Goal: Check status: Check status

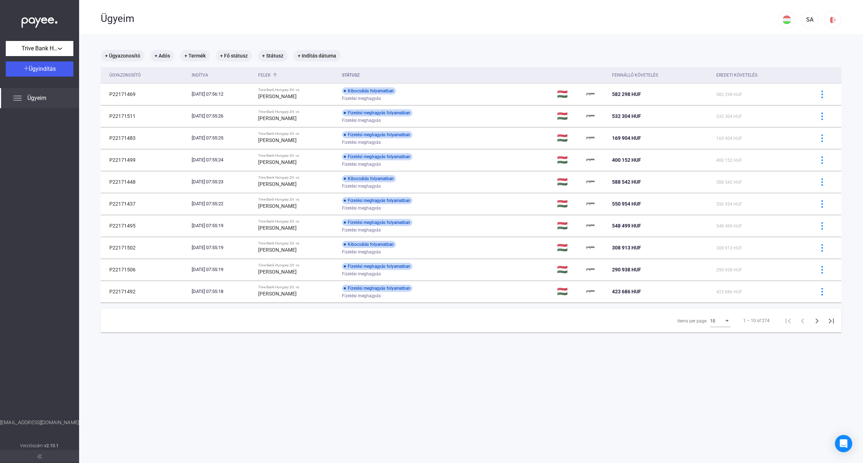
click at [271, 78] on div "Felek" at bounding box center [264, 75] width 13 height 9
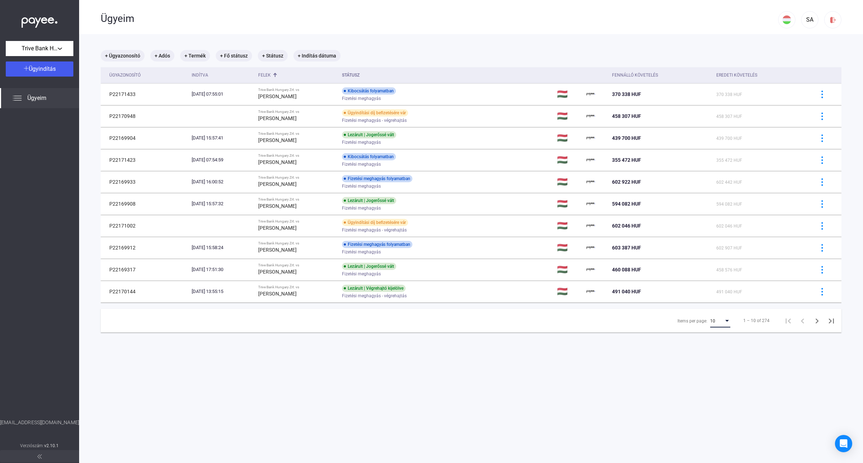
click at [711, 322] on div "10" at bounding box center [717, 321] width 14 height 9
click at [707, 340] on mat-option "25" at bounding box center [714, 335] width 32 height 13
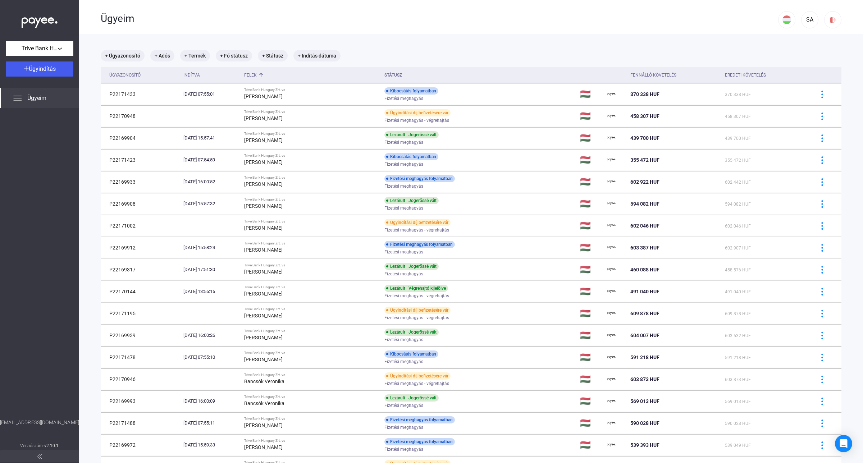
click at [744, 28] on div "Ügyeim" at bounding box center [440, 18] width 678 height 36
click at [257, 72] on div "Felek" at bounding box center [250, 75] width 13 height 9
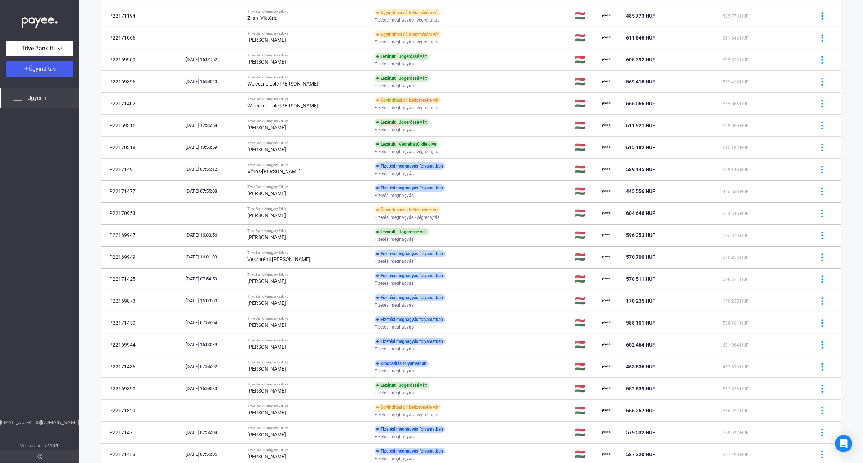
scroll to position [222, 0]
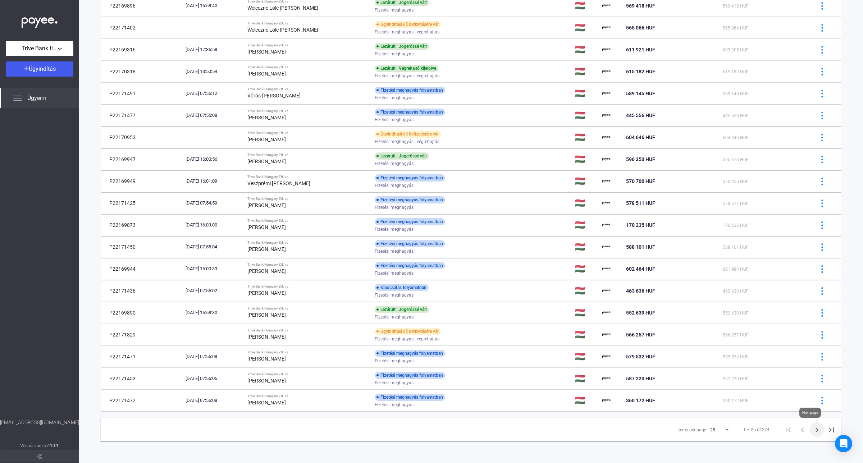
click at [812, 430] on icon "Next page" at bounding box center [817, 430] width 10 height 10
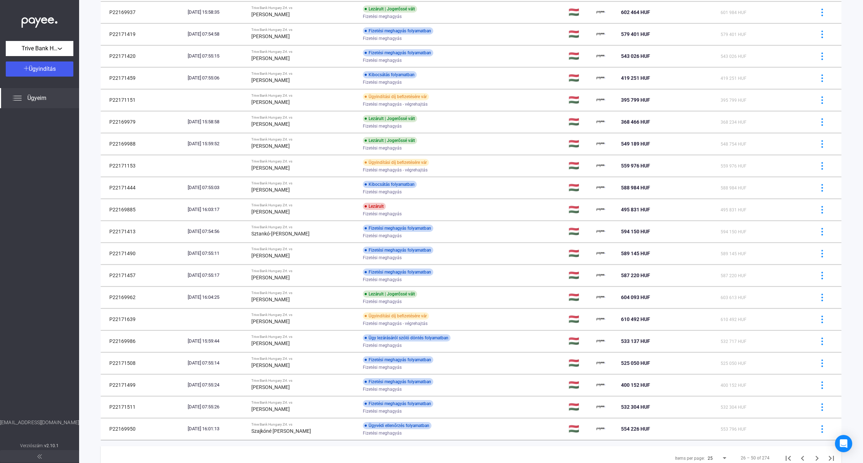
scroll to position [207, 0]
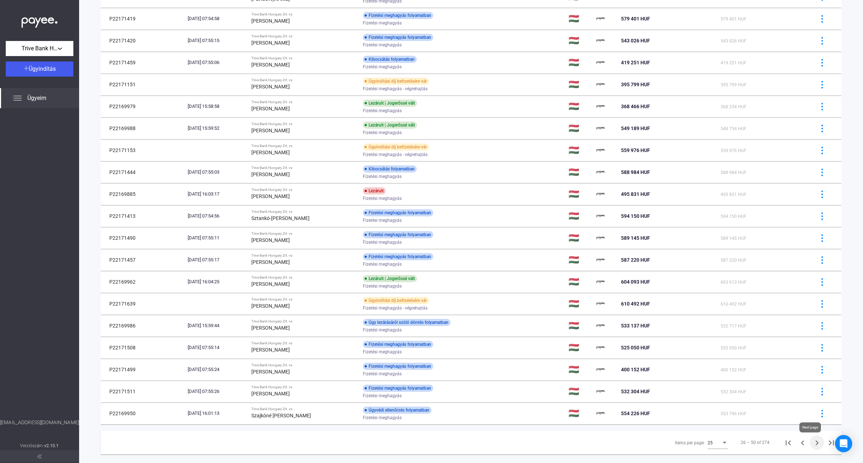
click at [812, 442] on icon "Next page" at bounding box center [817, 443] width 10 height 10
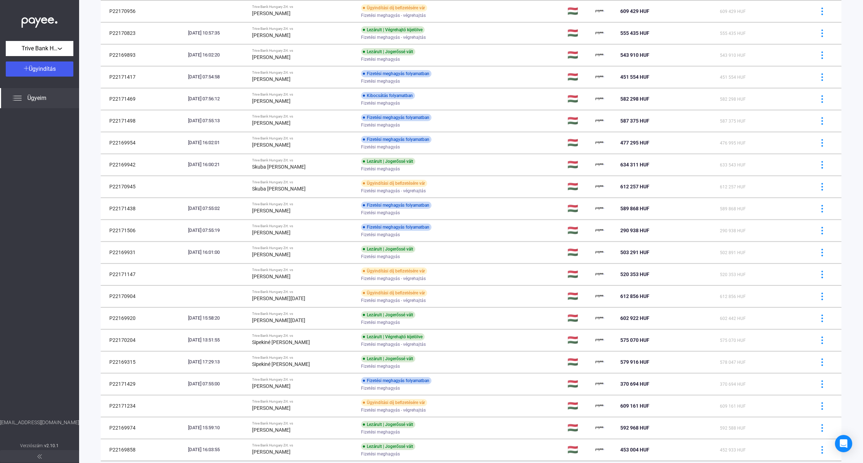
scroll to position [222, 0]
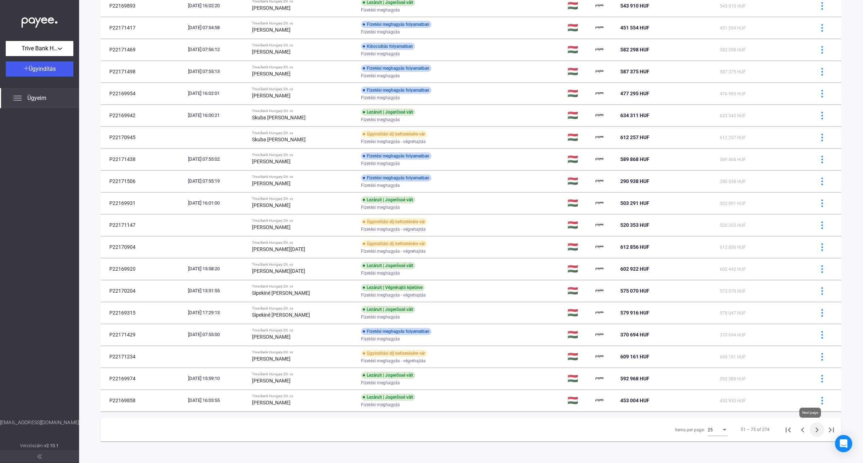
click at [812, 432] on icon "Next page" at bounding box center [817, 430] width 10 height 10
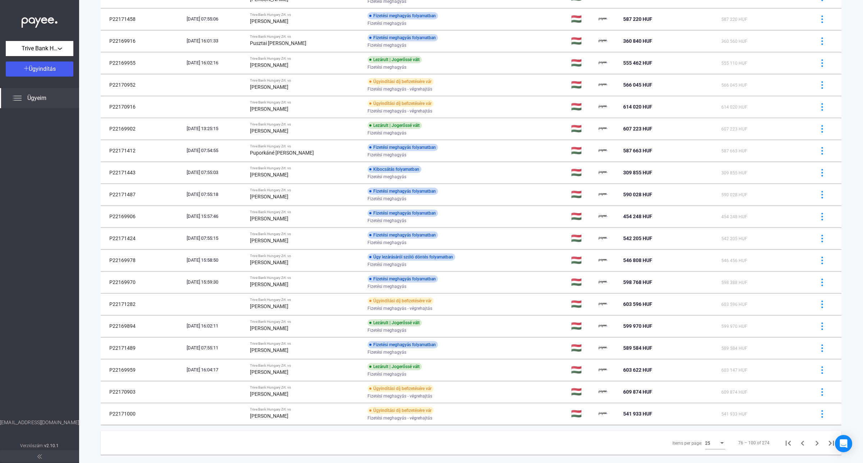
scroll to position [222, 0]
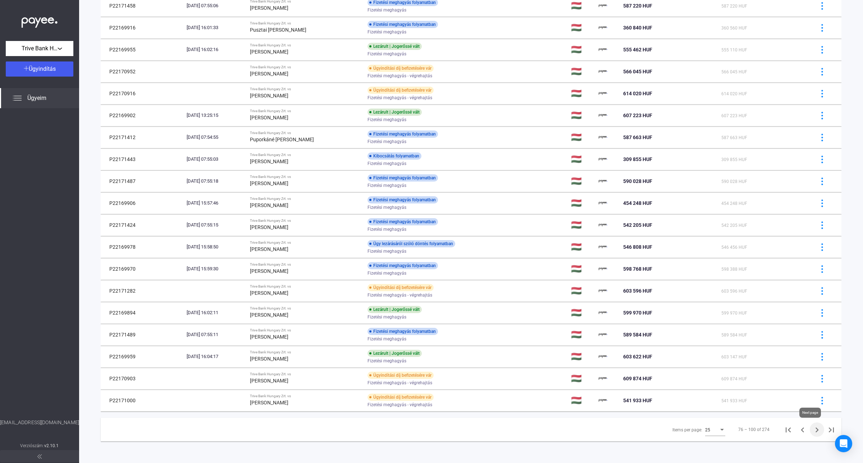
click at [812, 431] on icon "Next page" at bounding box center [817, 430] width 10 height 10
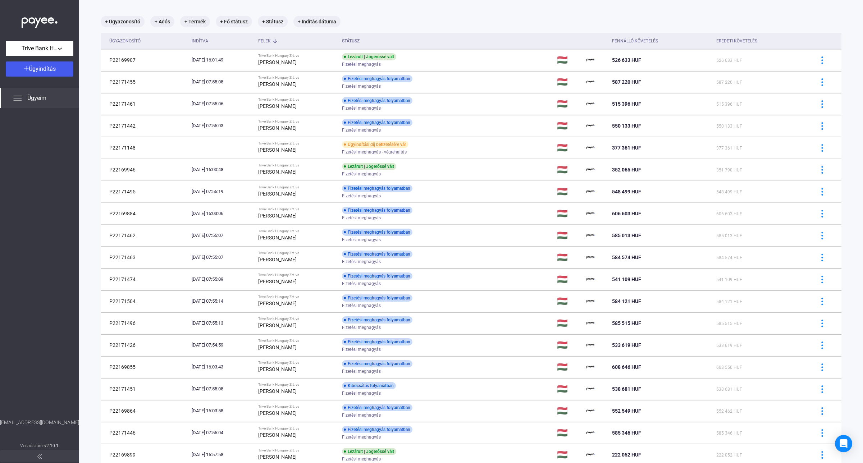
click at [31, 396] on div at bounding box center [39, 263] width 79 height 311
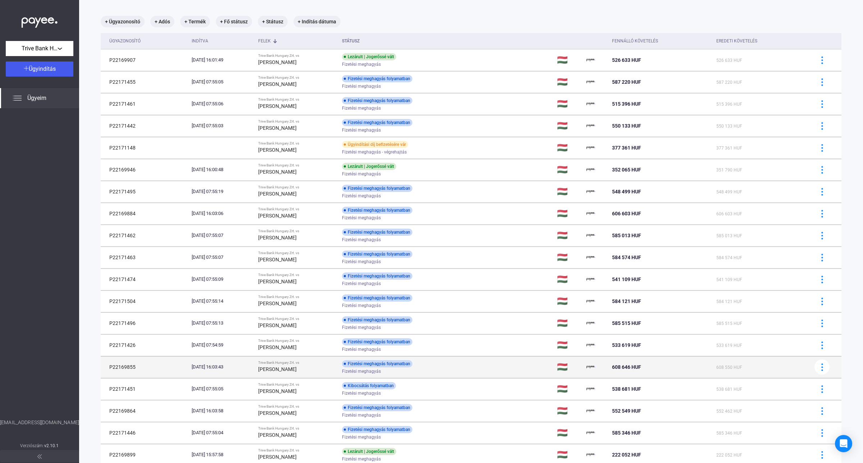
click at [377, 365] on div "Fizetési meghagyás folyamatban" at bounding box center [377, 363] width 70 height 7
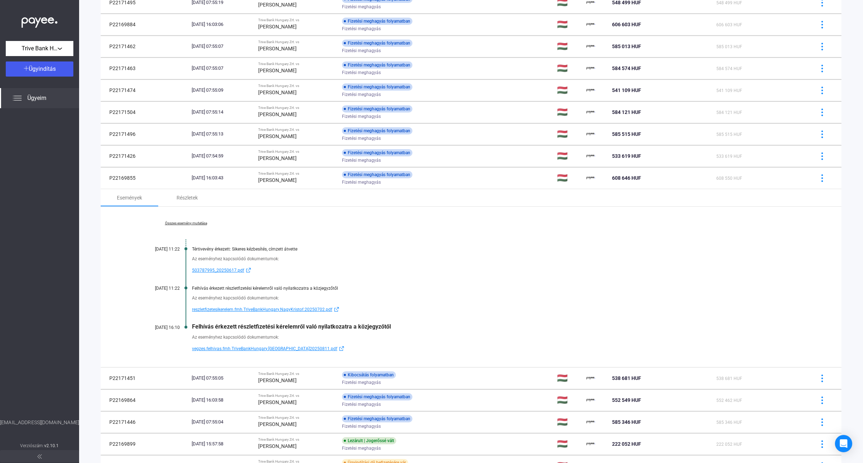
scroll to position [228, 0]
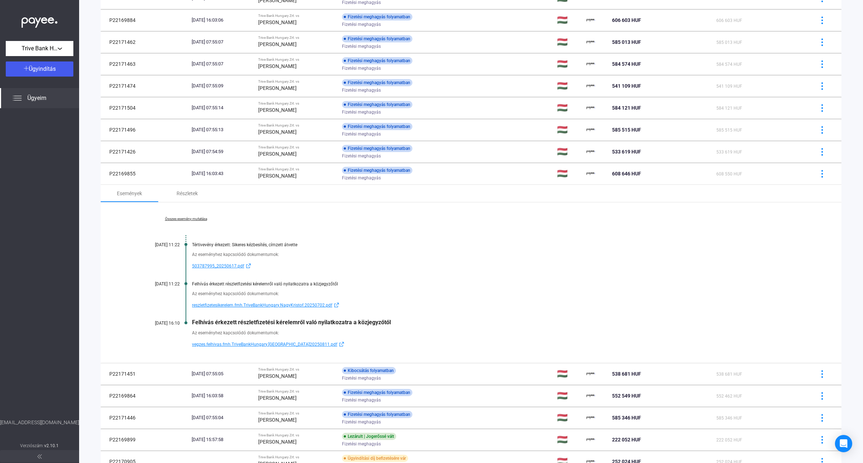
click at [192, 220] on link "Összes esemény mutatása" at bounding box center [186, 219] width 99 height 4
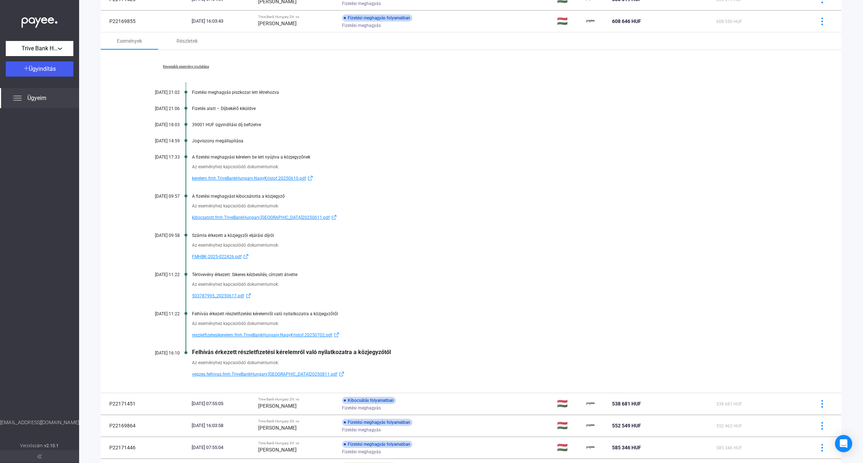
scroll to position [382, 0]
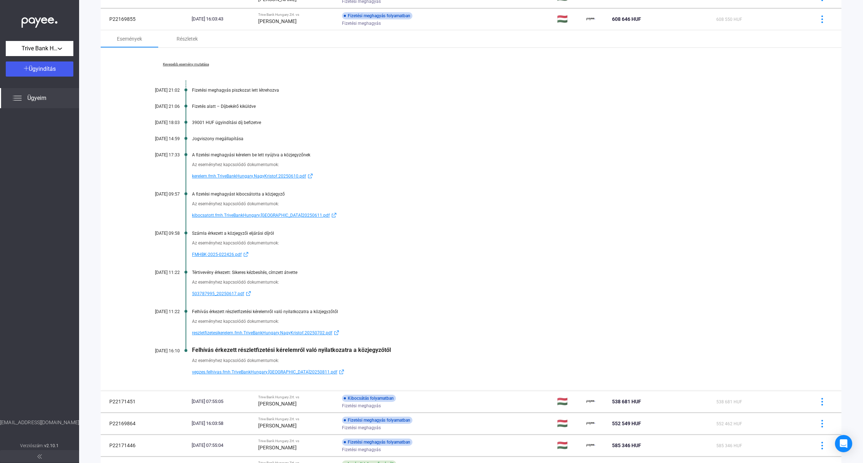
click at [788, 94] on div "Kevesebb esemény mutatása [DATE] 21:02 Fizetési meghagyás piszkozat lett létreh…" at bounding box center [471, 219] width 741 height 343
click at [775, 162] on div "Az eseményhez kapcsolódó dokumentumok:" at bounding box center [498, 164] width 613 height 7
click at [277, 218] on span "kibocsatott.fmh.TriveBankHungary.[GEOGRAPHIC_DATA]20250611.pdf" at bounding box center [261, 215] width 138 height 9
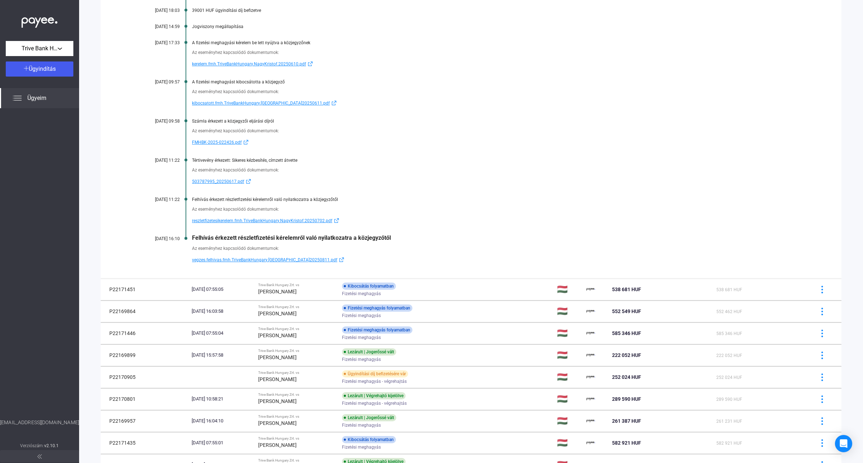
scroll to position [583, 0]
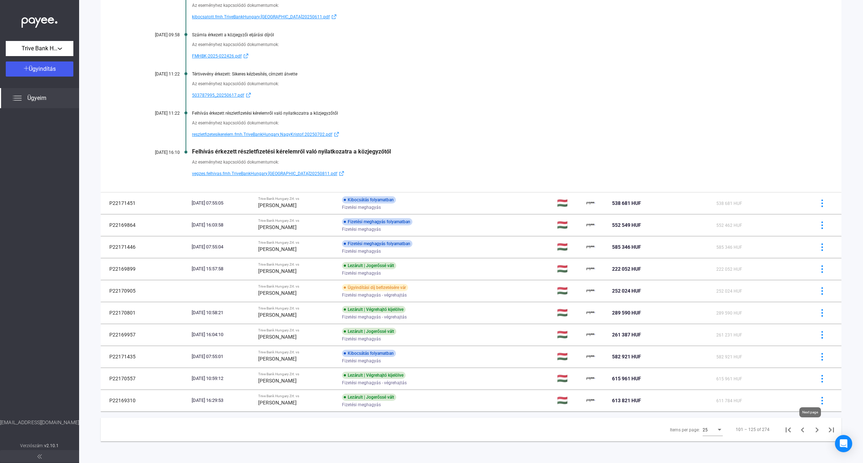
click at [813, 432] on icon "Next page" at bounding box center [817, 430] width 10 height 10
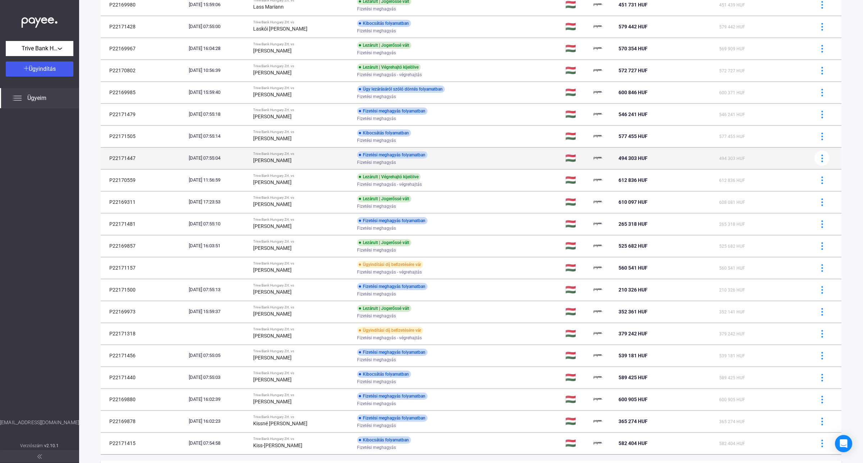
scroll to position [222, 0]
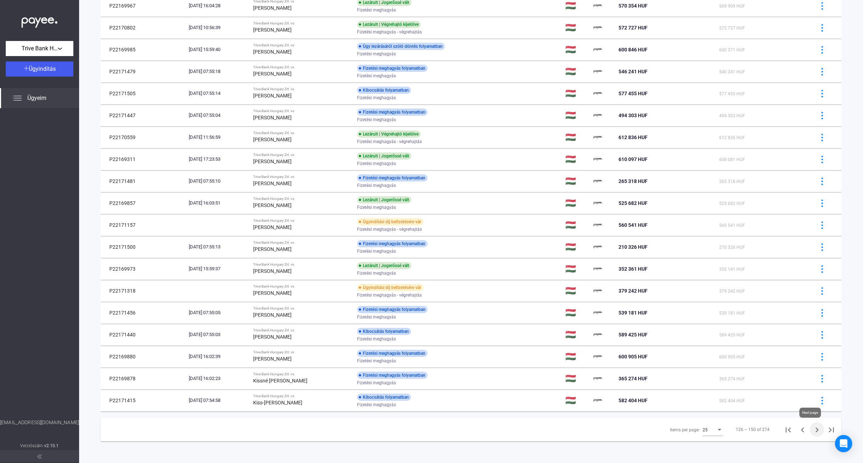
click at [812, 430] on icon "Next page" at bounding box center [817, 430] width 10 height 10
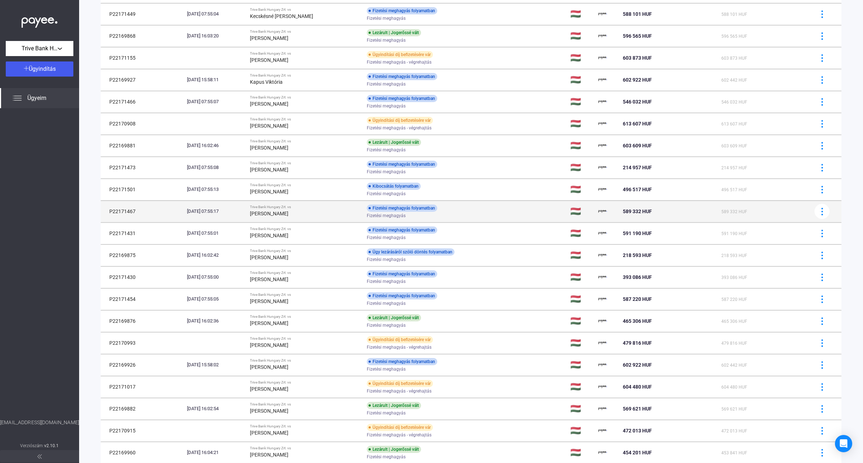
scroll to position [214, 0]
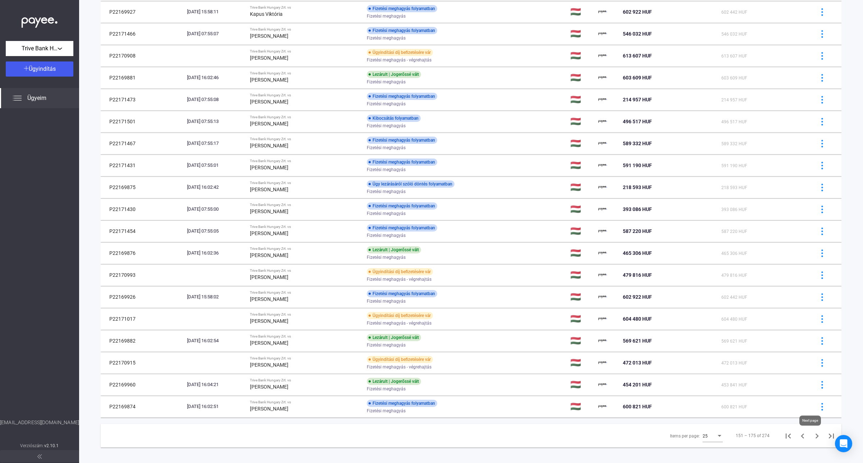
click at [812, 439] on icon "Next page" at bounding box center [817, 436] width 10 height 10
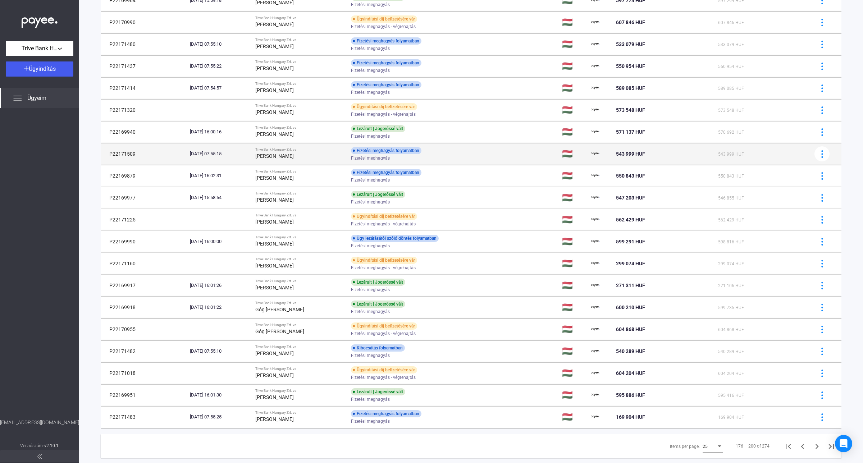
scroll to position [222, 0]
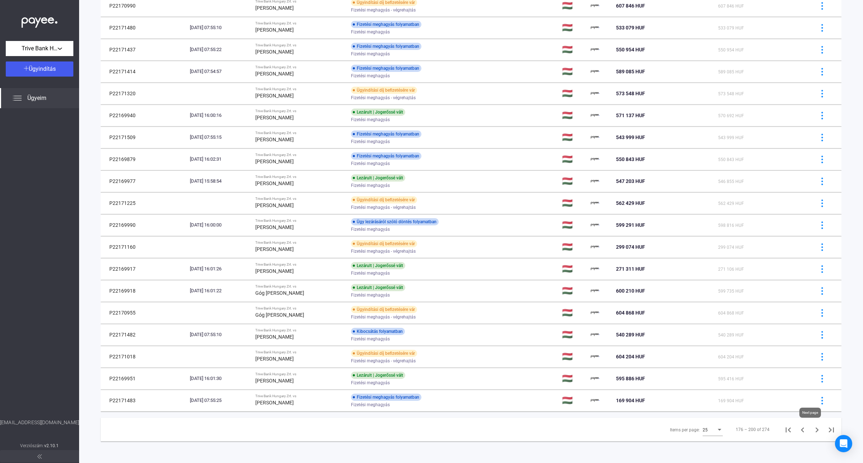
click at [812, 430] on icon "Next page" at bounding box center [817, 430] width 10 height 10
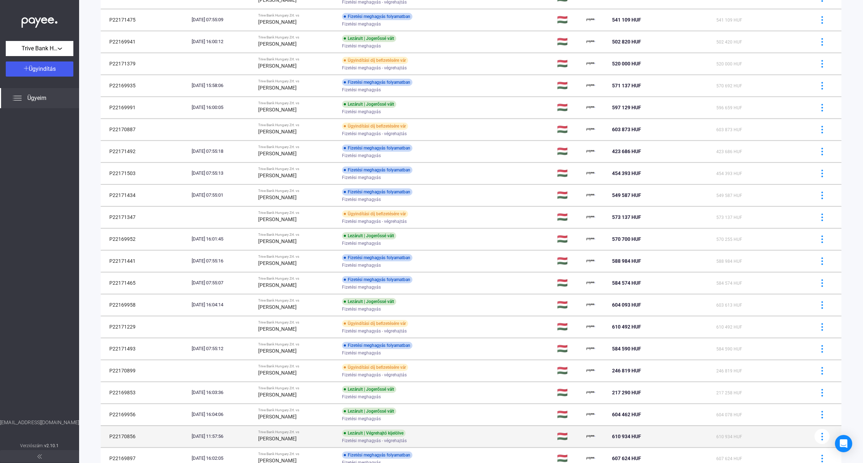
scroll to position [222, 0]
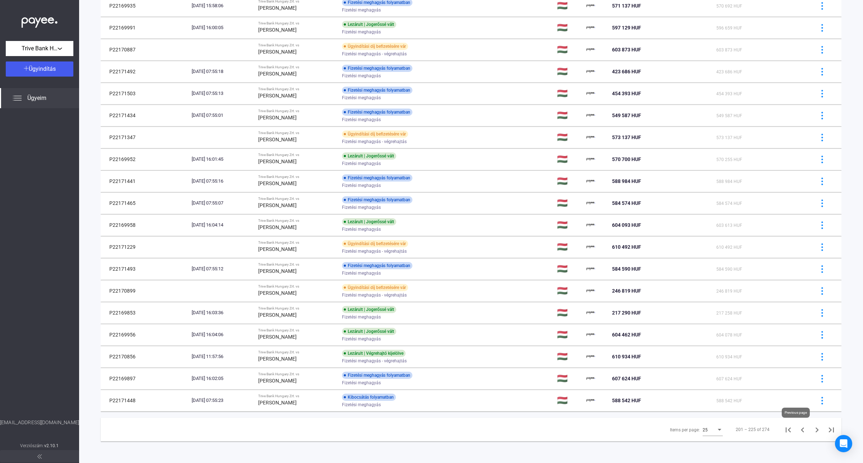
click at [798, 430] on icon "Previous page" at bounding box center [803, 430] width 10 height 10
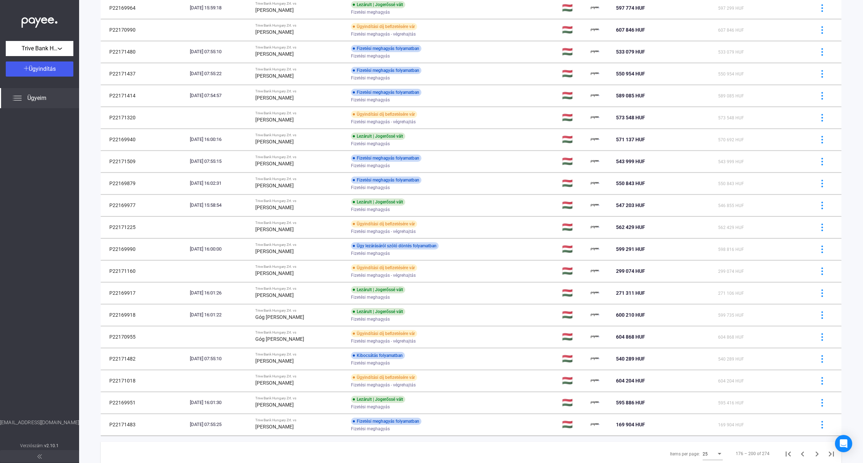
scroll to position [214, 0]
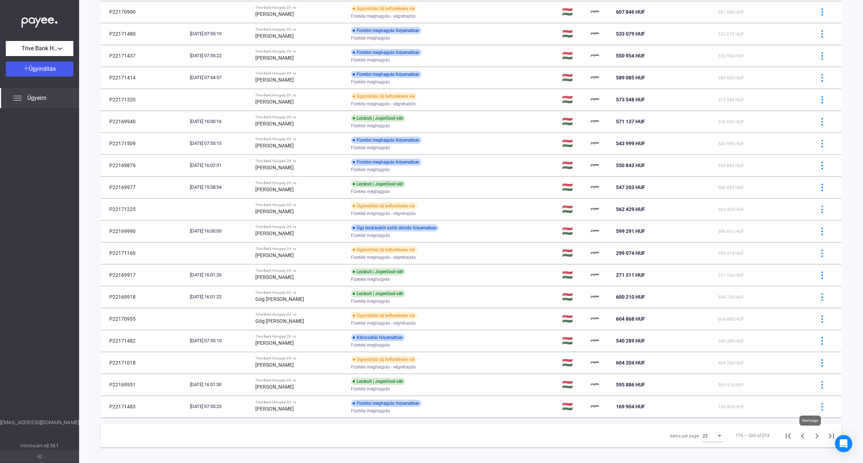
click at [812, 438] on icon "Next page" at bounding box center [817, 436] width 10 height 10
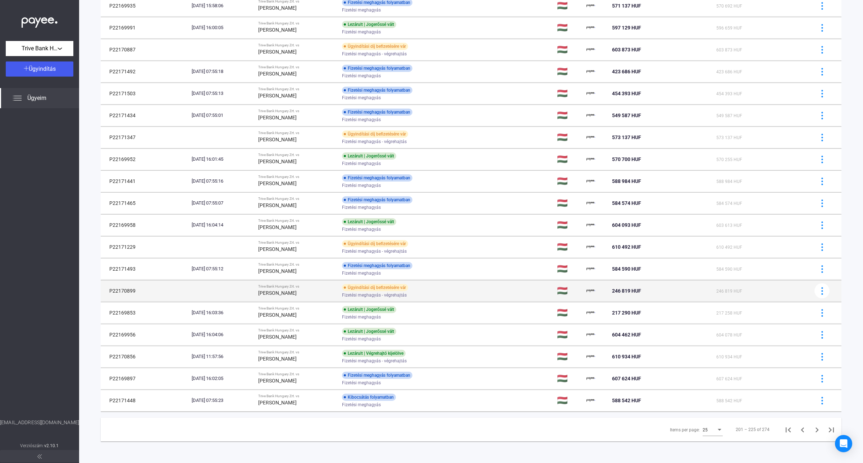
scroll to position [222, 0]
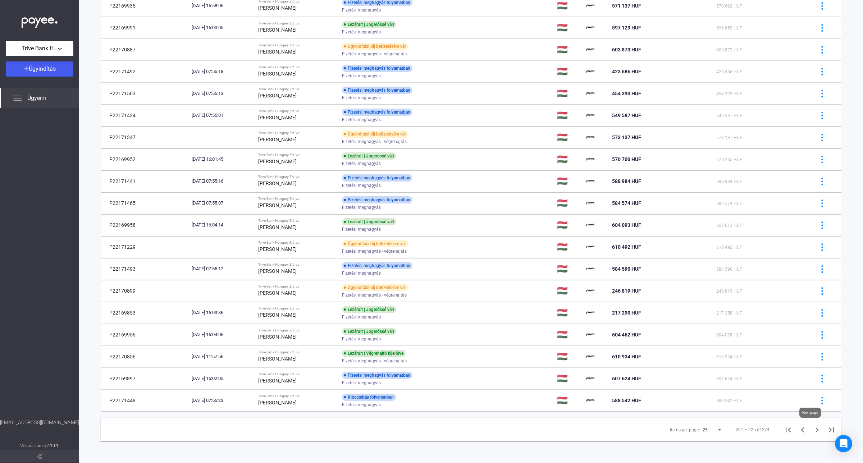
click at [812, 431] on icon "Next page" at bounding box center [817, 430] width 10 height 10
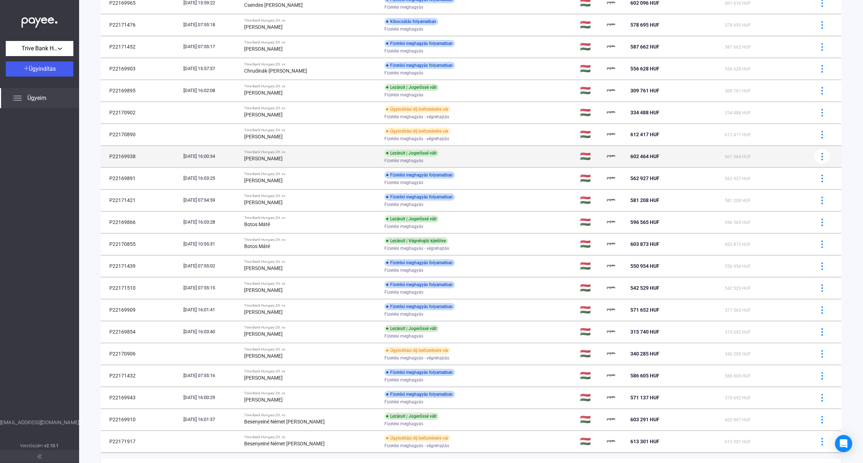
scroll to position [214, 0]
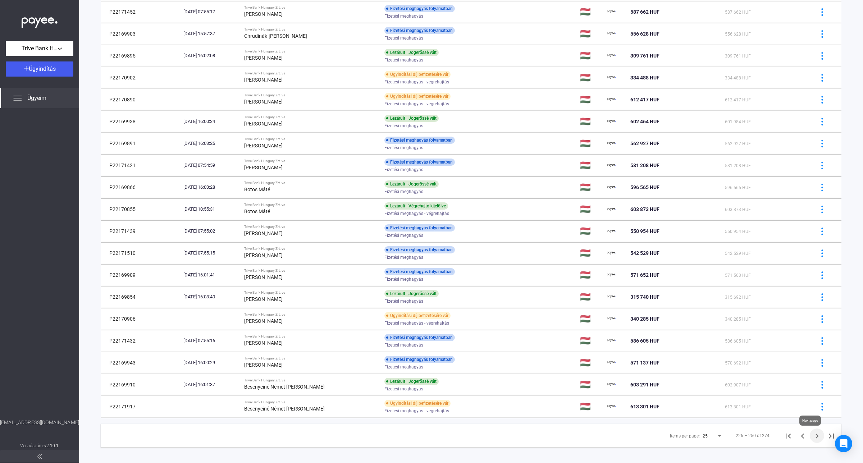
click at [812, 439] on icon "Next page" at bounding box center [817, 436] width 10 height 10
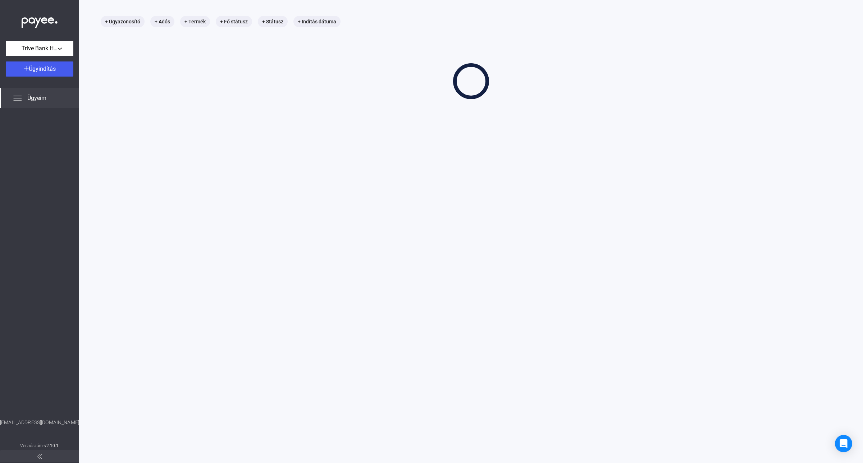
scroll to position [34, 0]
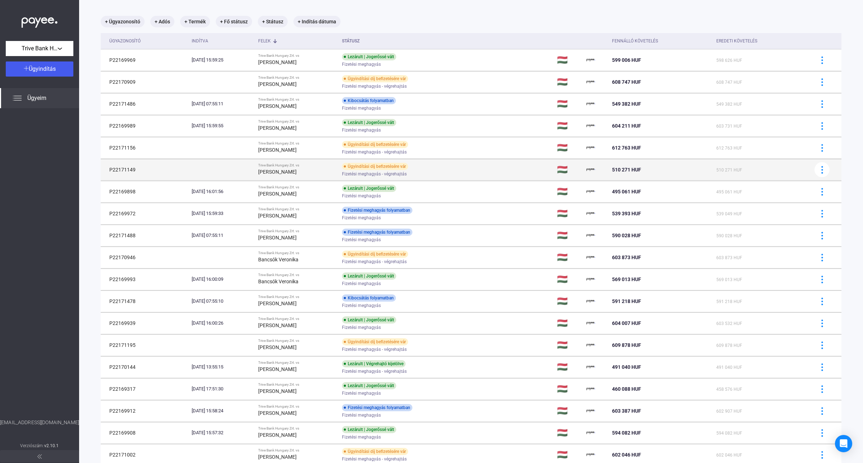
click at [329, 172] on div "[PERSON_NAME]" at bounding box center [297, 172] width 78 height 9
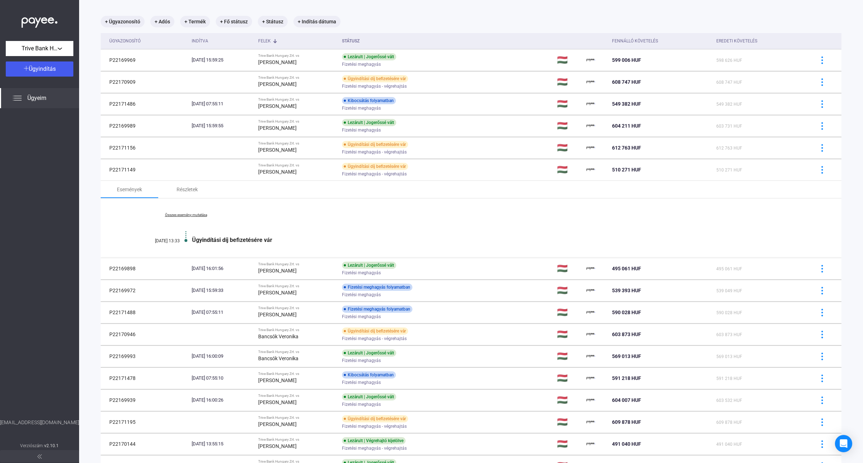
click at [196, 214] on link "Összes esemény mutatása" at bounding box center [186, 215] width 99 height 4
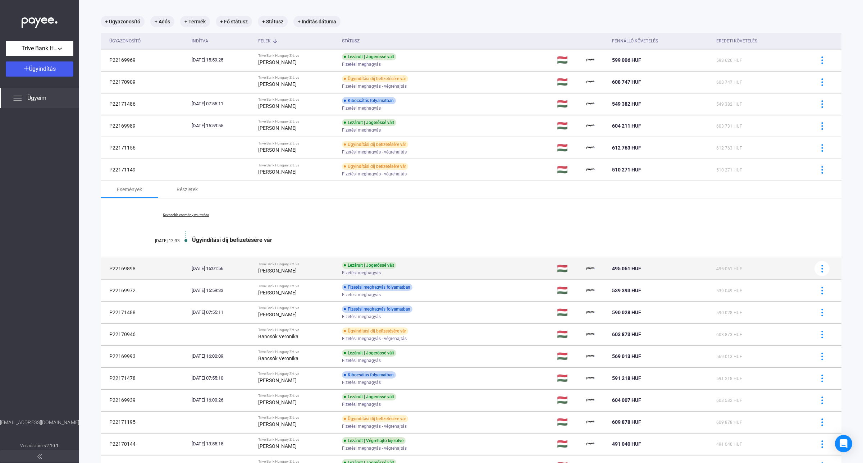
click at [314, 272] on div "[PERSON_NAME]" at bounding box center [297, 270] width 78 height 9
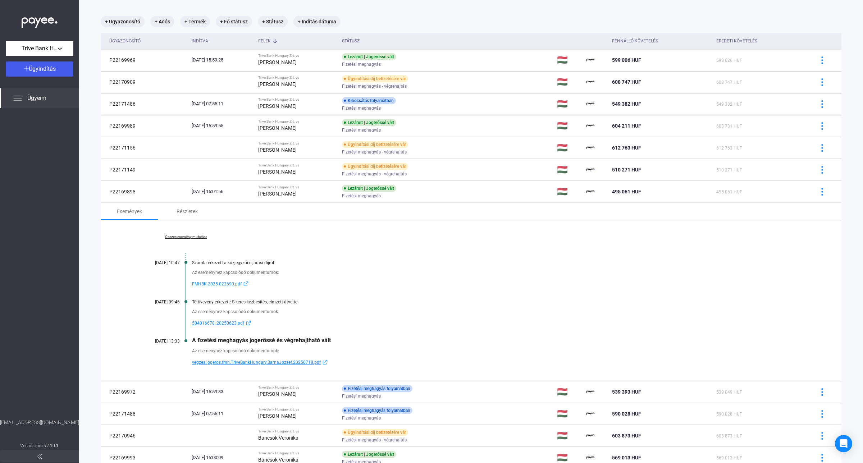
click at [15, 281] on div at bounding box center [39, 263] width 79 height 311
click at [240, 364] on span "vegzes.jogeros.fmh.TriveBankHungary.BarnaJozsef.20250718.pdf" at bounding box center [256, 362] width 129 height 9
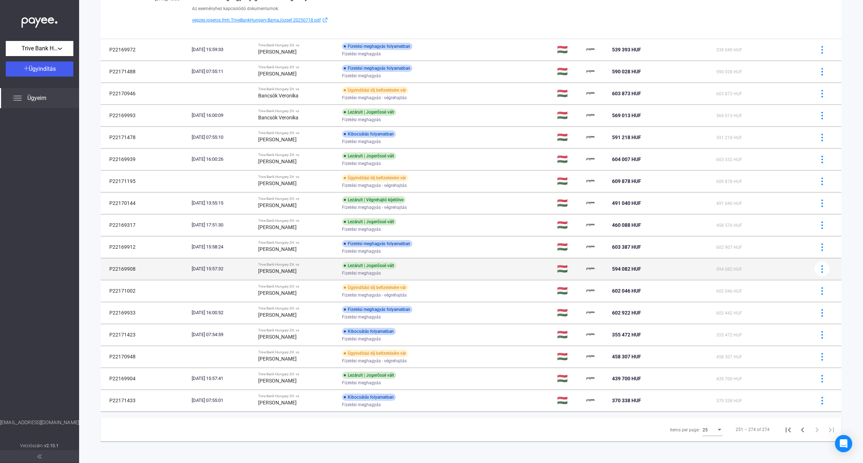
scroll to position [378, 0]
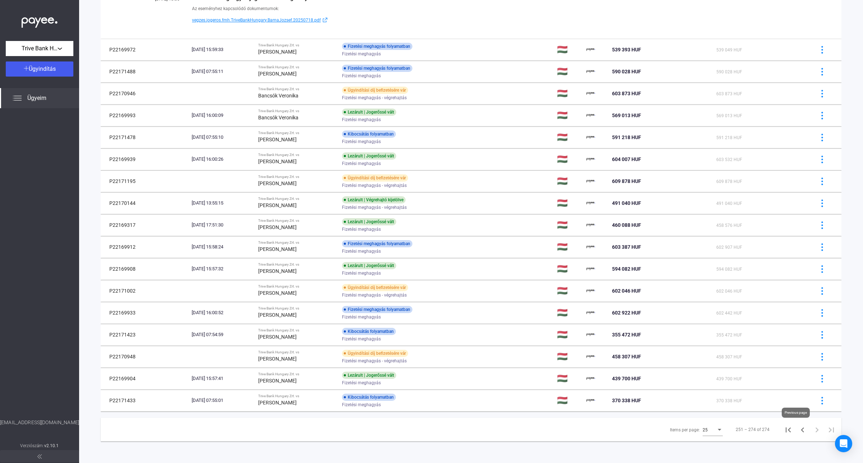
click at [798, 432] on icon "Previous page" at bounding box center [803, 430] width 10 height 10
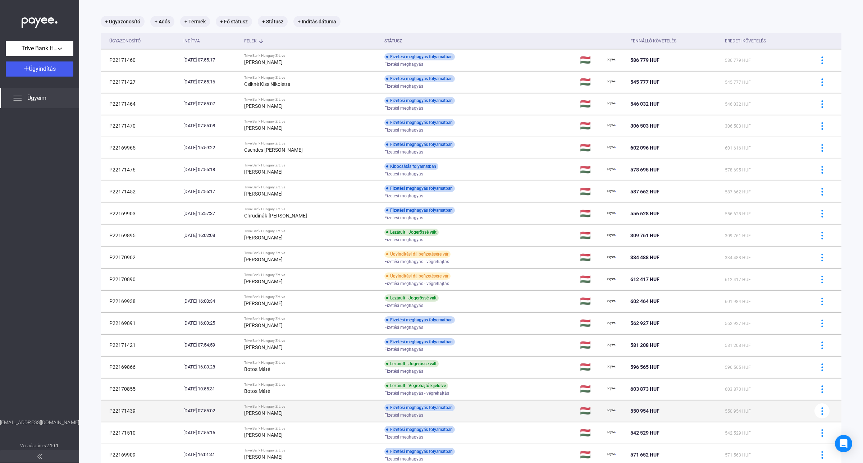
scroll to position [222, 0]
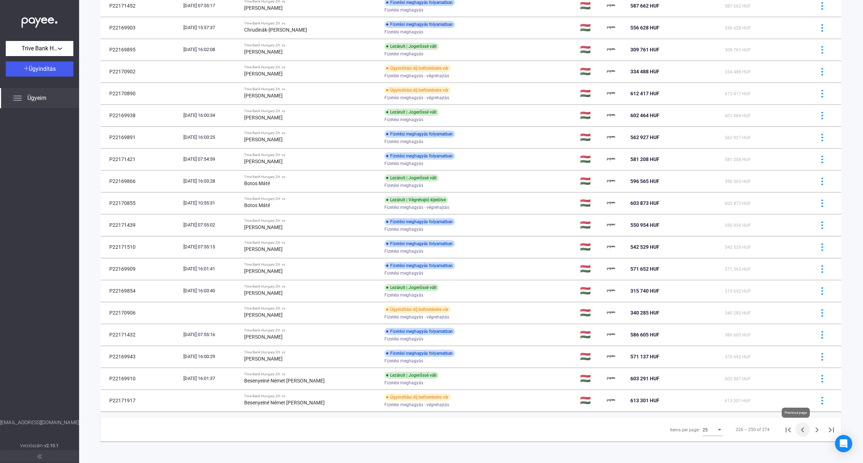
click at [798, 433] on icon "Previous page" at bounding box center [803, 430] width 10 height 10
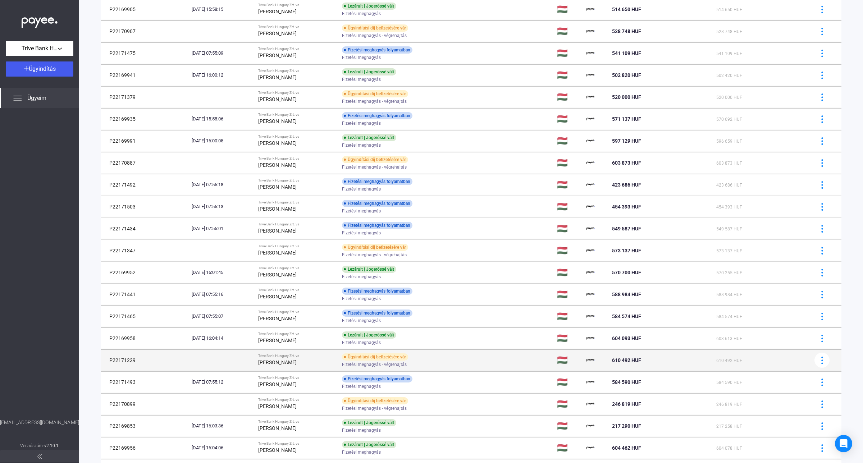
scroll to position [222, 0]
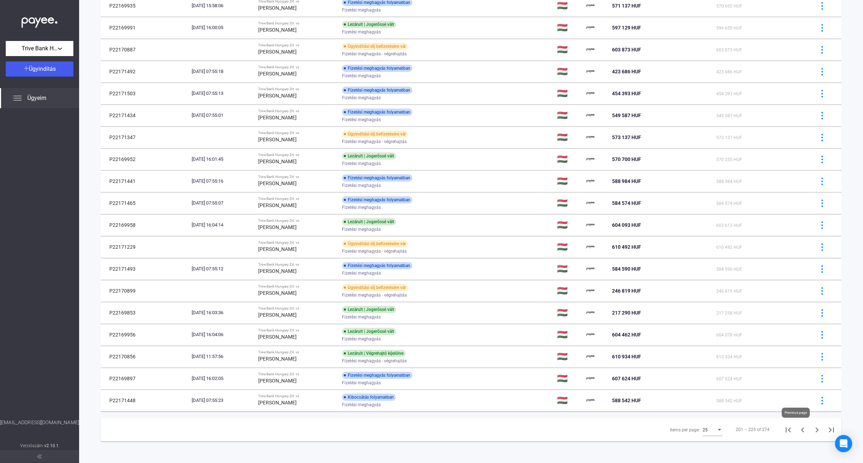
click at [800, 428] on icon "Previous page" at bounding box center [803, 430] width 10 height 10
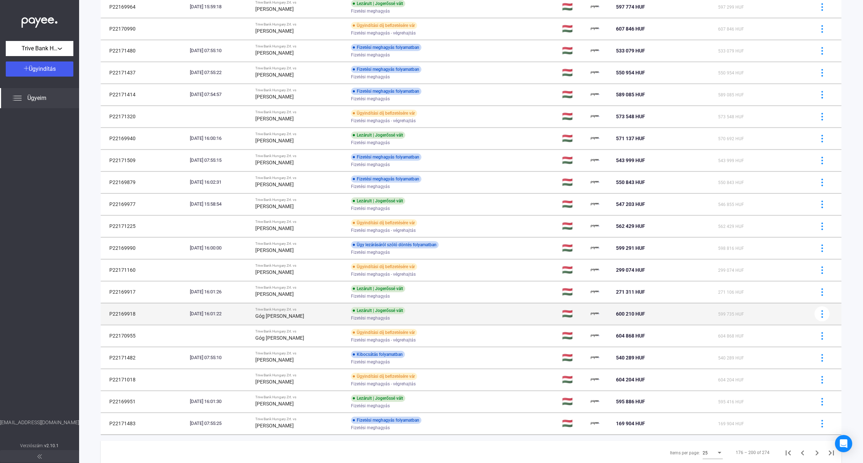
scroll to position [222, 0]
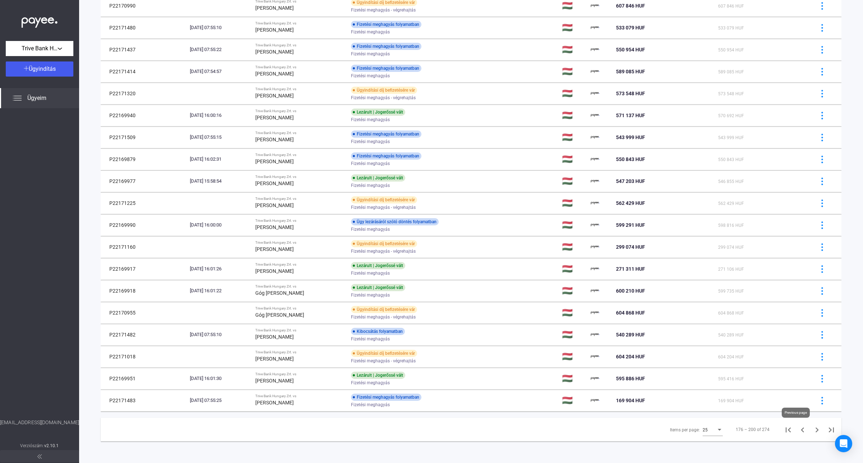
click at [798, 432] on icon "Previous page" at bounding box center [803, 430] width 10 height 10
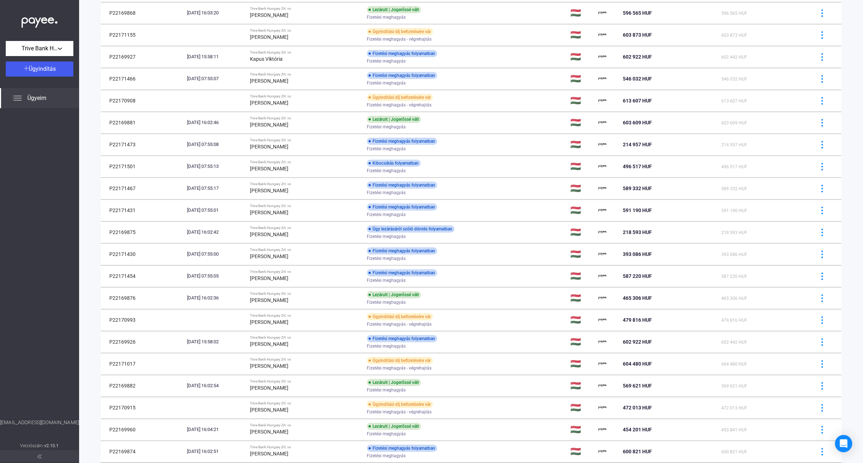
scroll to position [222, 0]
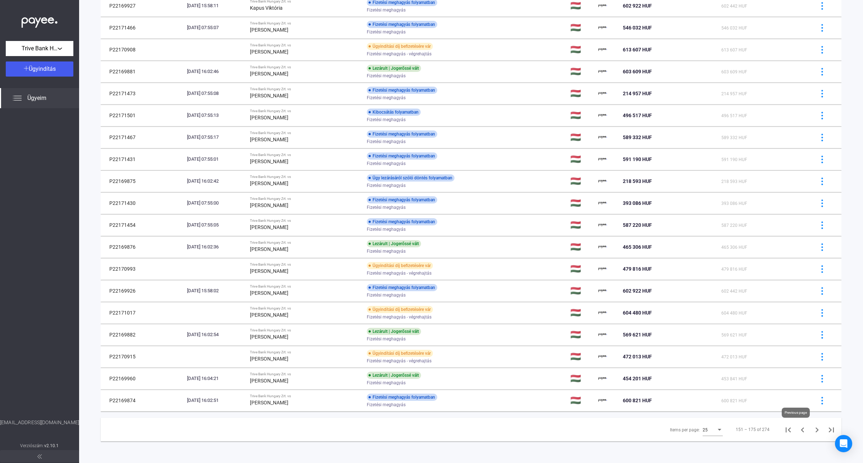
click at [798, 432] on icon "Previous page" at bounding box center [803, 430] width 10 height 10
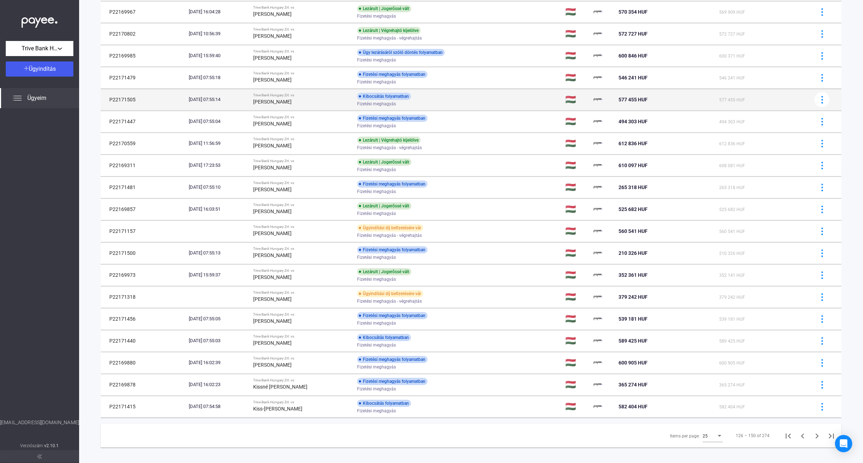
scroll to position [222, 0]
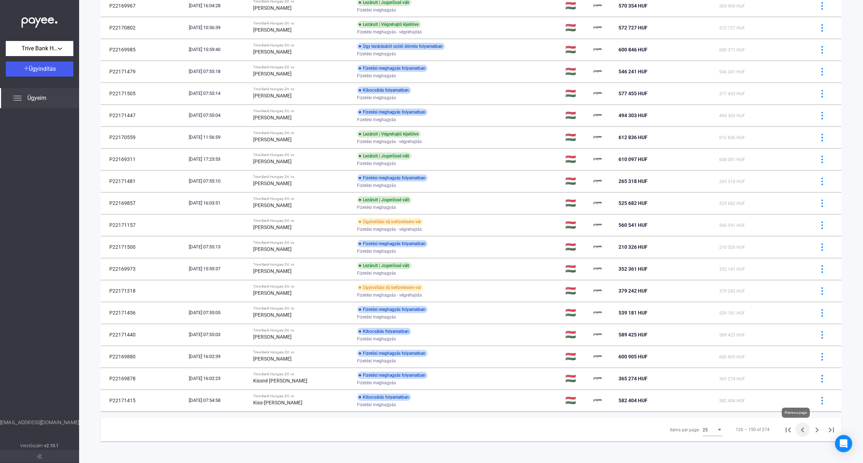
click at [798, 428] on icon "Previous page" at bounding box center [803, 430] width 10 height 10
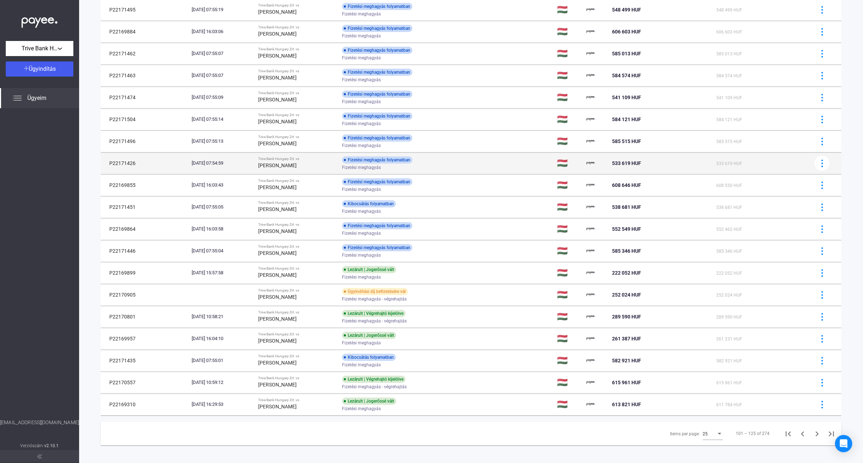
scroll to position [222, 0]
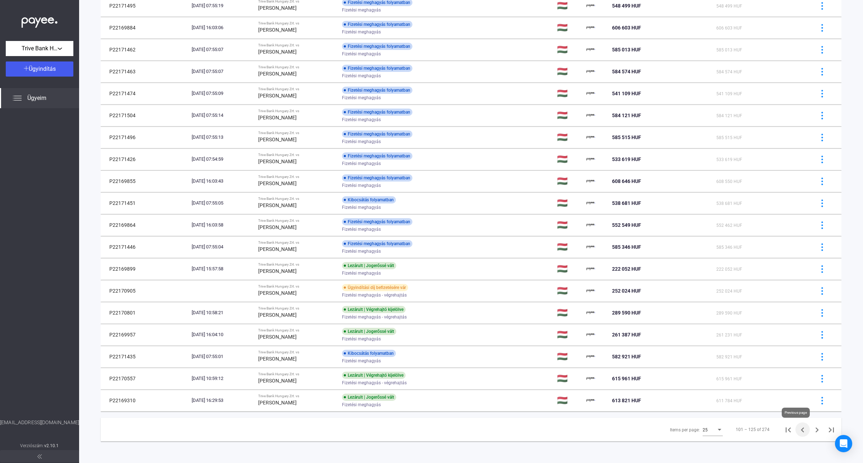
click at [801, 430] on icon "Previous page" at bounding box center [802, 430] width 3 height 5
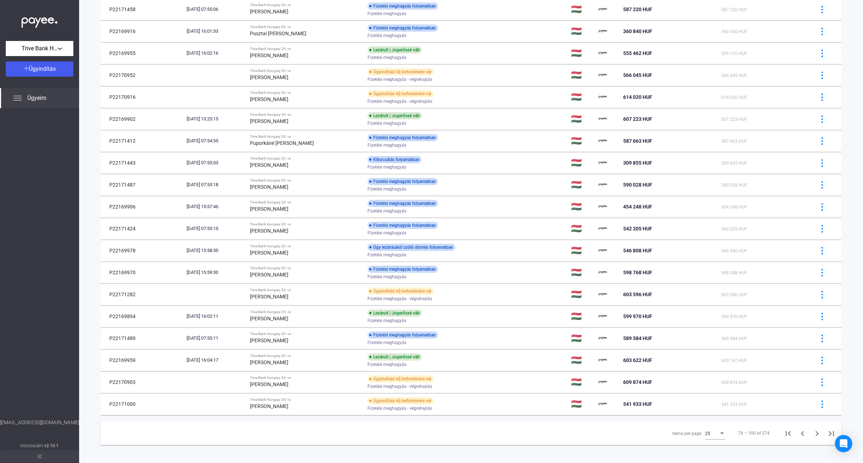
scroll to position [222, 0]
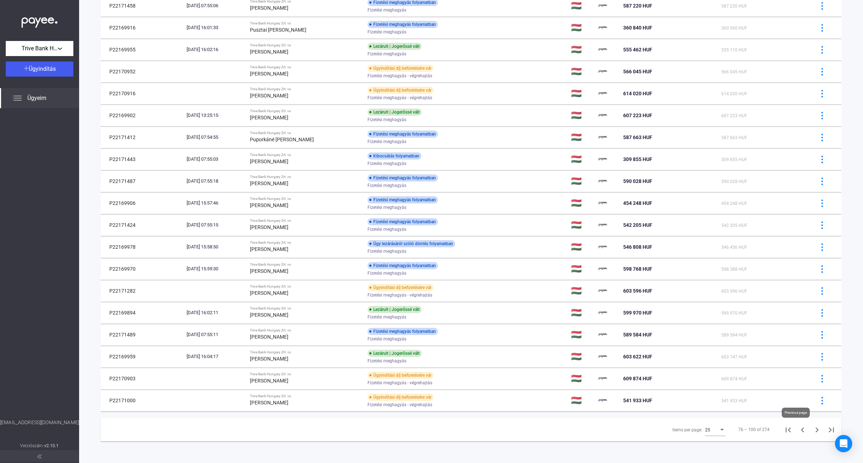
click at [798, 433] on icon "Previous page" at bounding box center [803, 430] width 10 height 10
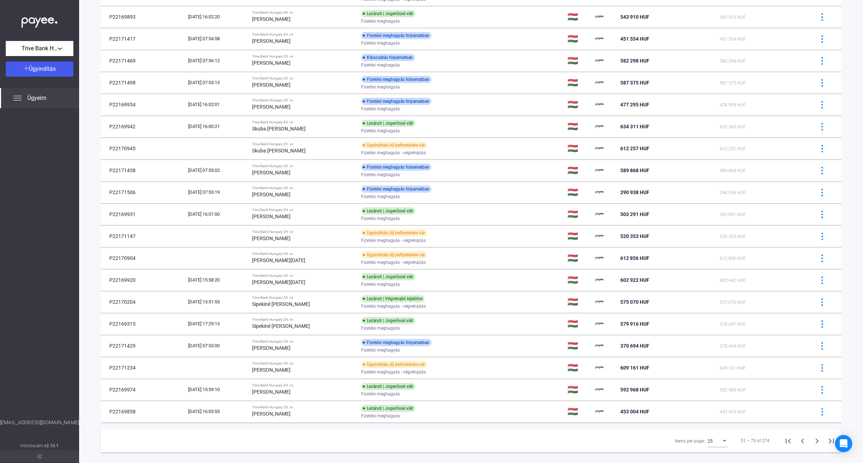
scroll to position [222, 0]
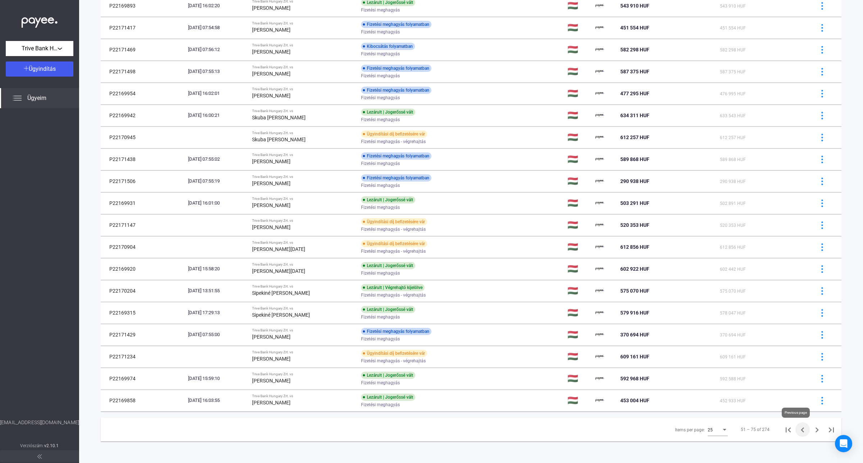
click at [801, 432] on icon "Previous page" at bounding box center [802, 430] width 3 height 5
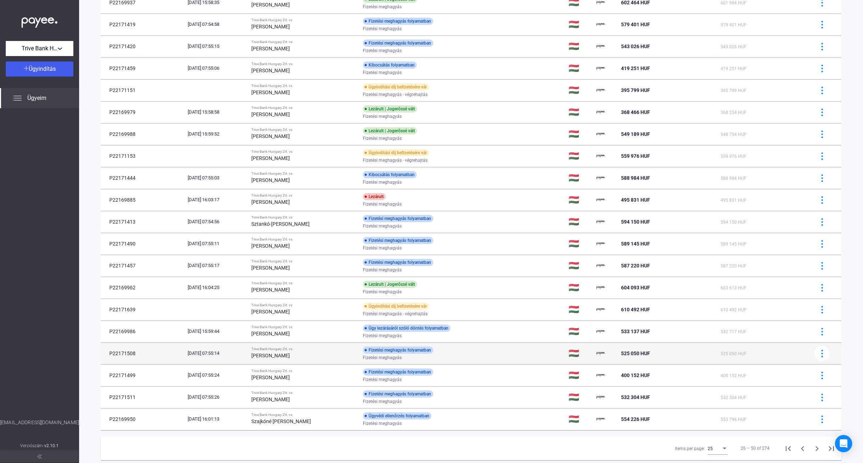
scroll to position [222, 0]
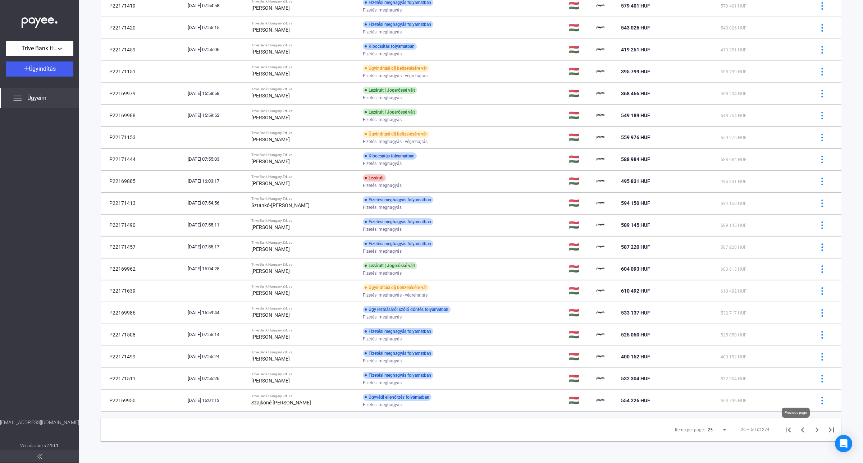
click at [801, 432] on icon "Previous page" at bounding box center [802, 430] width 3 height 5
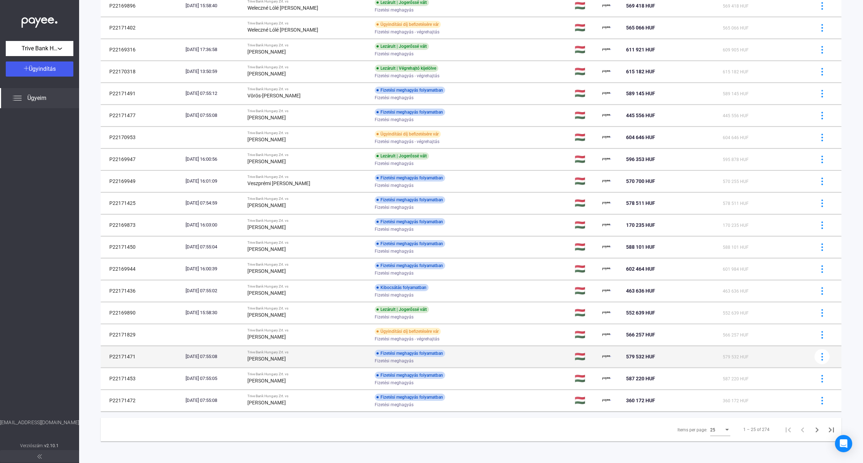
scroll to position [222, 0]
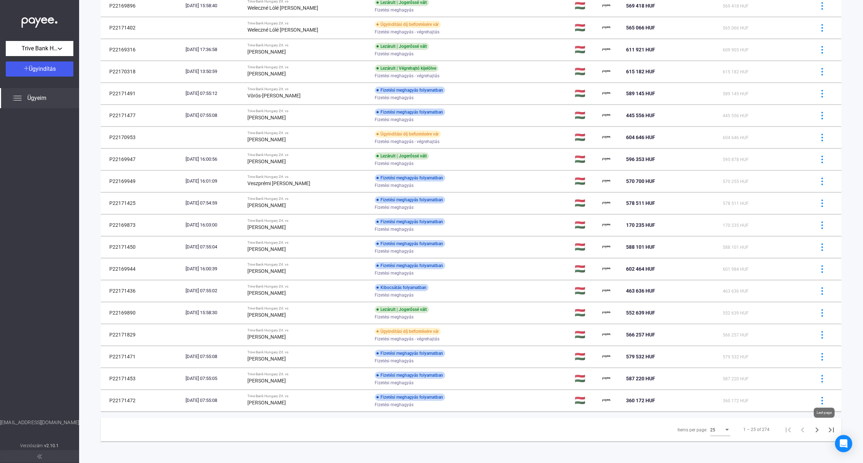
click at [829, 430] on icon "Last page" at bounding box center [831, 430] width 5 height 5
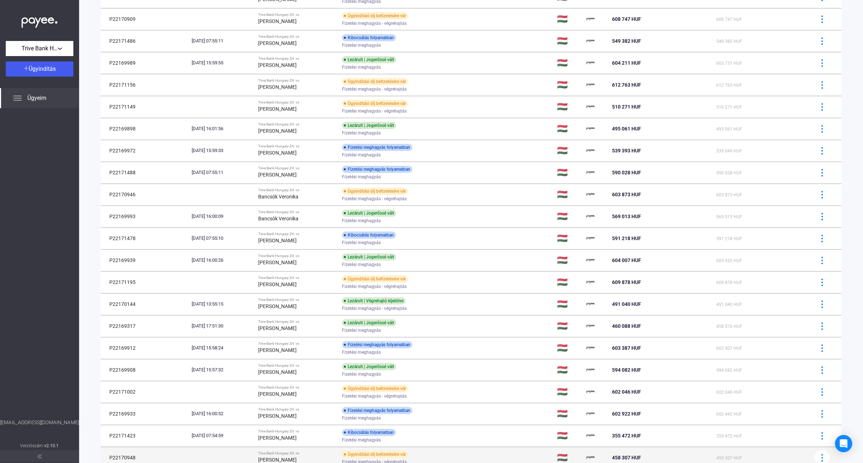
scroll to position [200, 0]
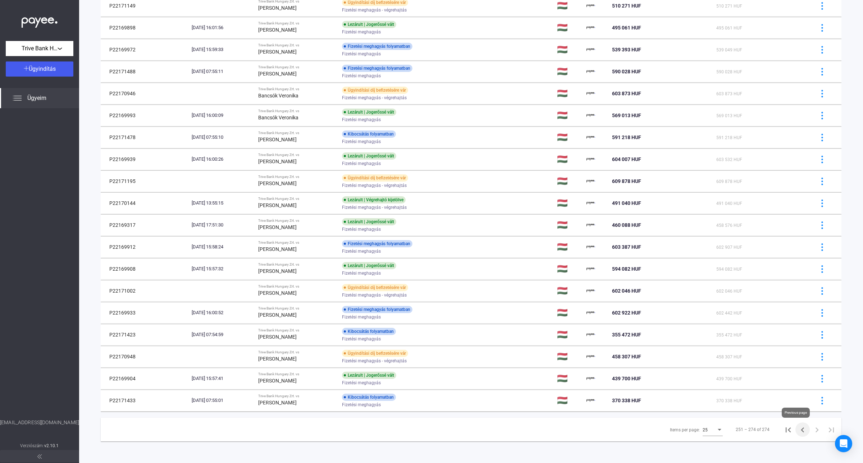
click at [801, 430] on icon "Previous page" at bounding box center [802, 430] width 3 height 5
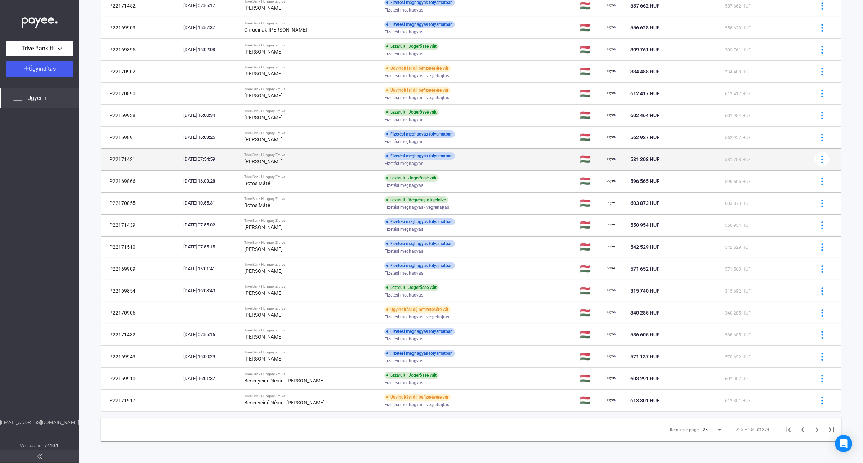
scroll to position [222, 0]
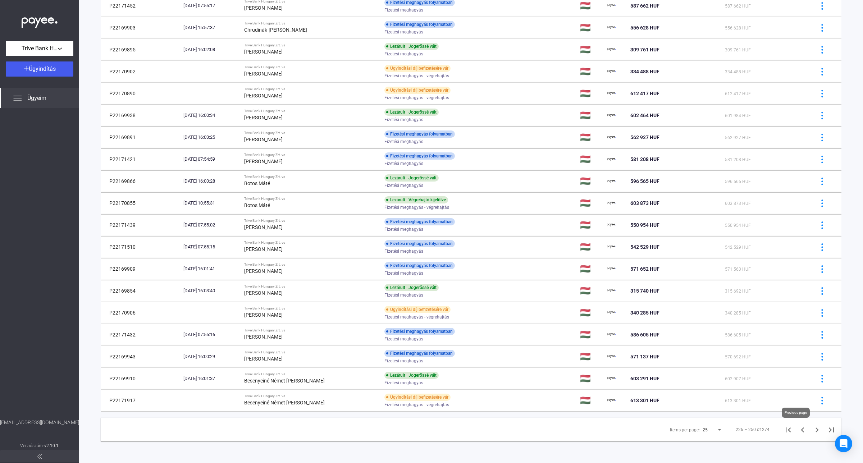
click at [798, 430] on icon "Previous page" at bounding box center [803, 430] width 10 height 10
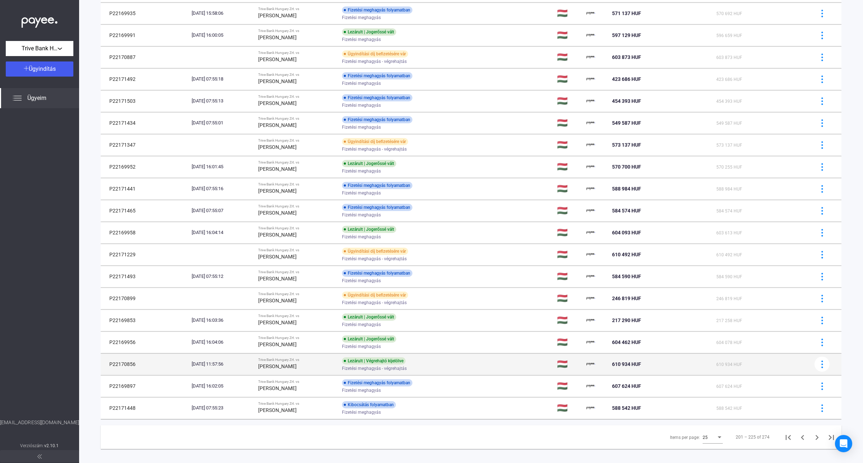
scroll to position [222, 0]
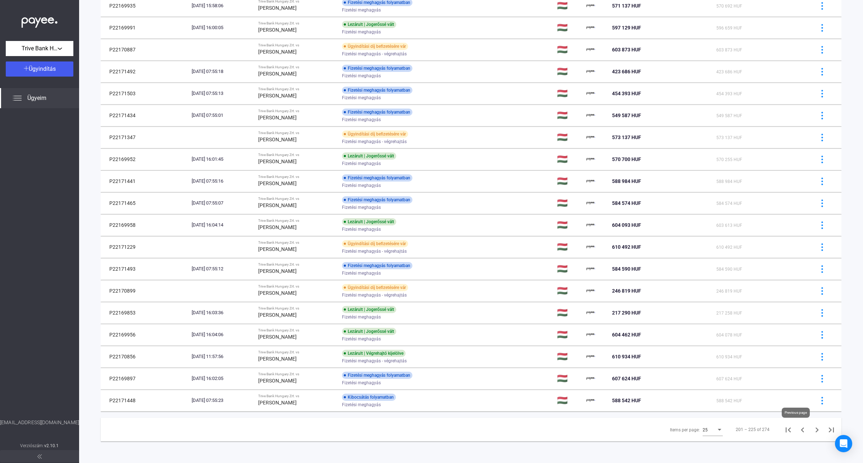
click at [799, 429] on icon "Previous page" at bounding box center [803, 430] width 10 height 10
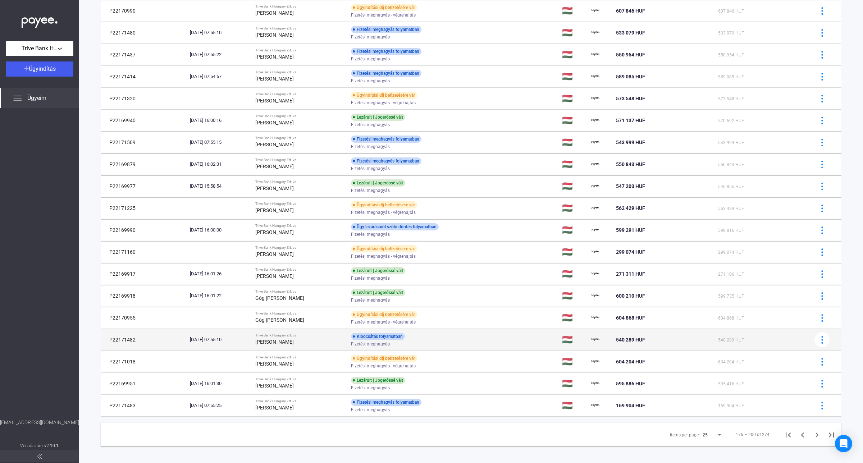
scroll to position [222, 0]
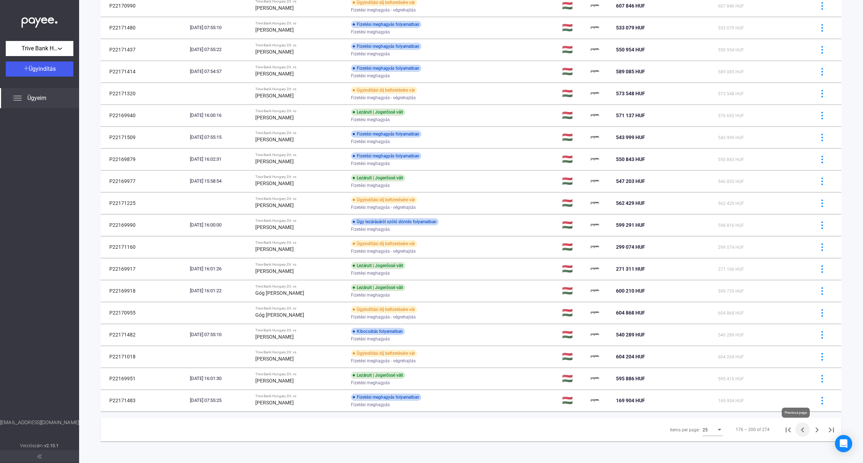
click at [798, 430] on icon "Previous page" at bounding box center [803, 430] width 10 height 10
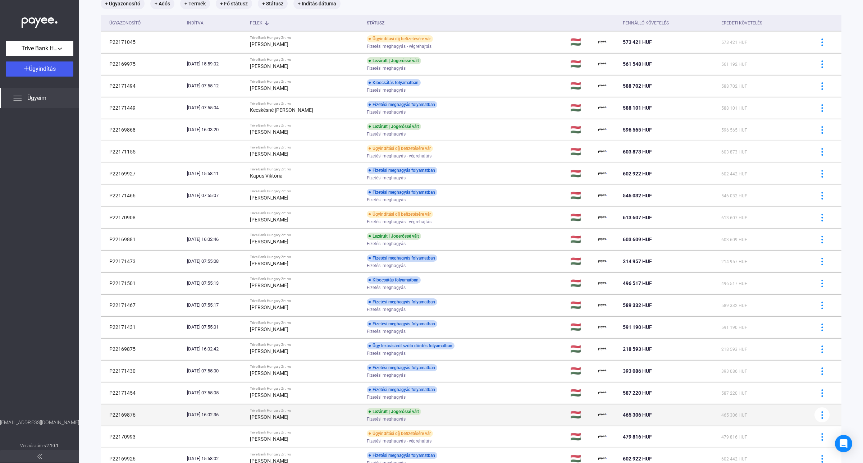
scroll to position [222, 0]
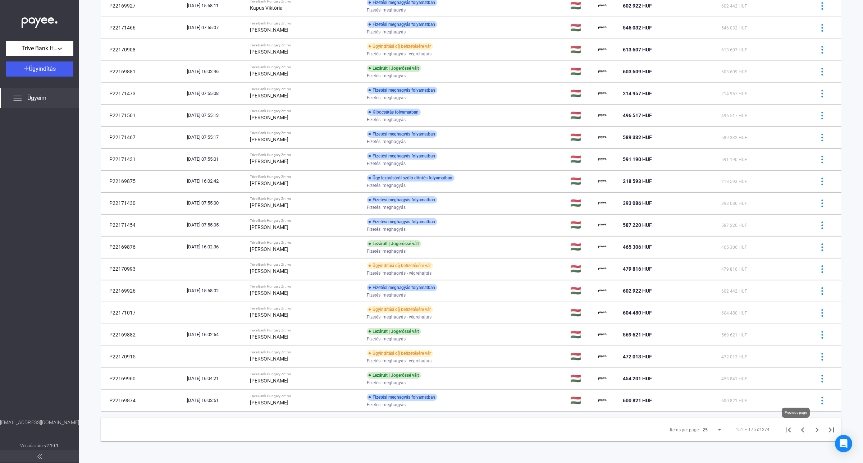
click at [798, 430] on icon "Previous page" at bounding box center [803, 430] width 10 height 10
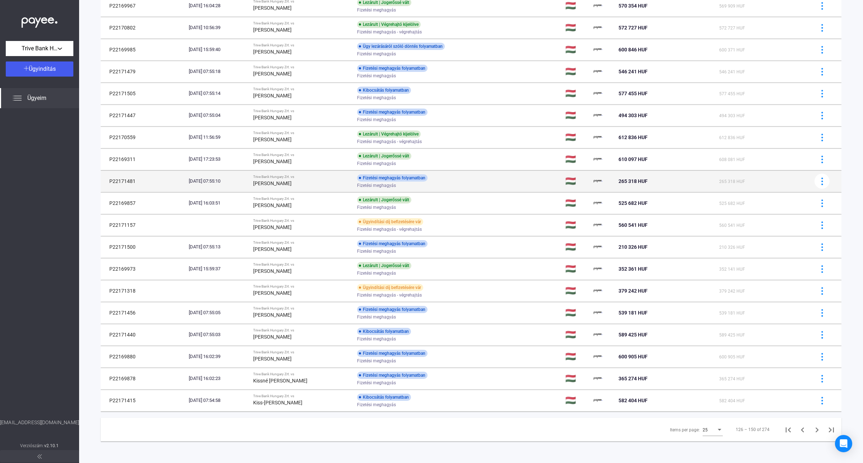
scroll to position [222, 0]
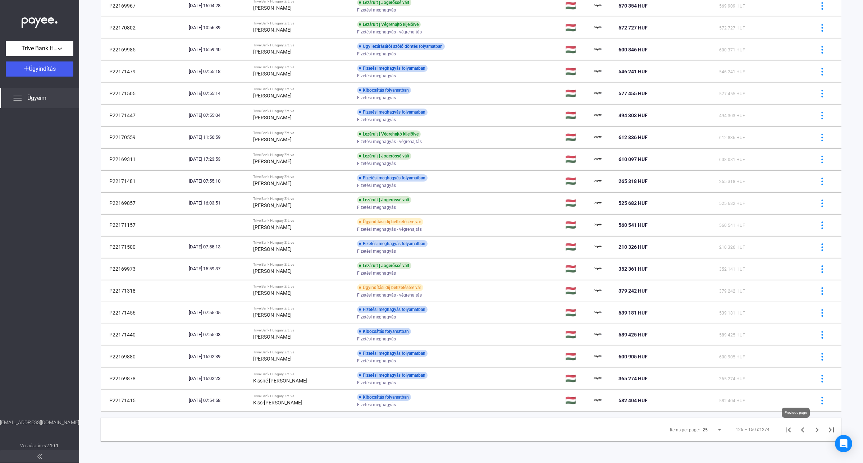
click at [798, 433] on icon "Previous page" at bounding box center [803, 430] width 10 height 10
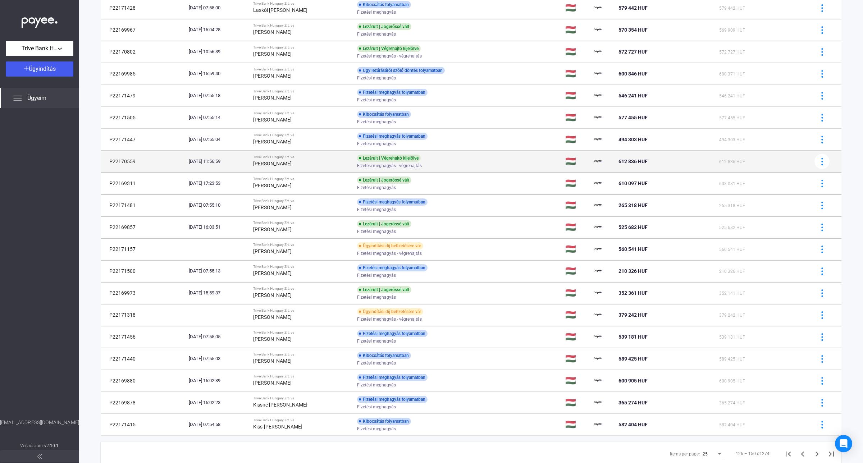
scroll to position [222, 0]
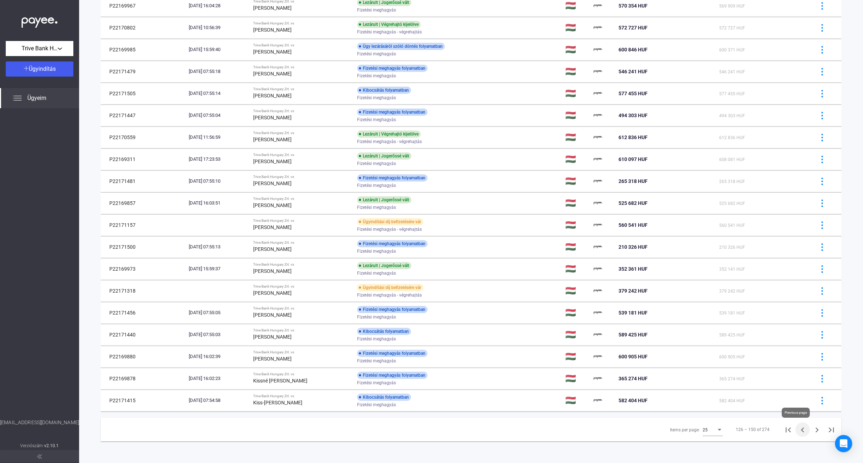
click at [798, 432] on icon "Previous page" at bounding box center [803, 430] width 10 height 10
click at [801, 430] on icon "Previous page" at bounding box center [802, 430] width 3 height 5
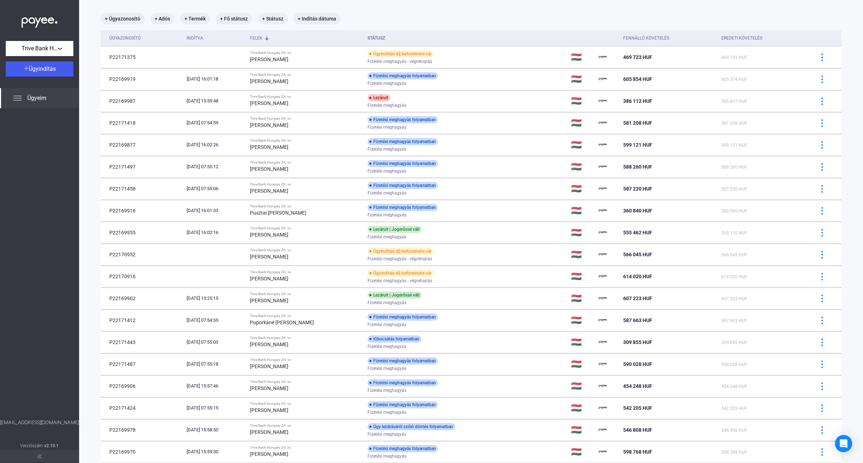
scroll to position [34, 0]
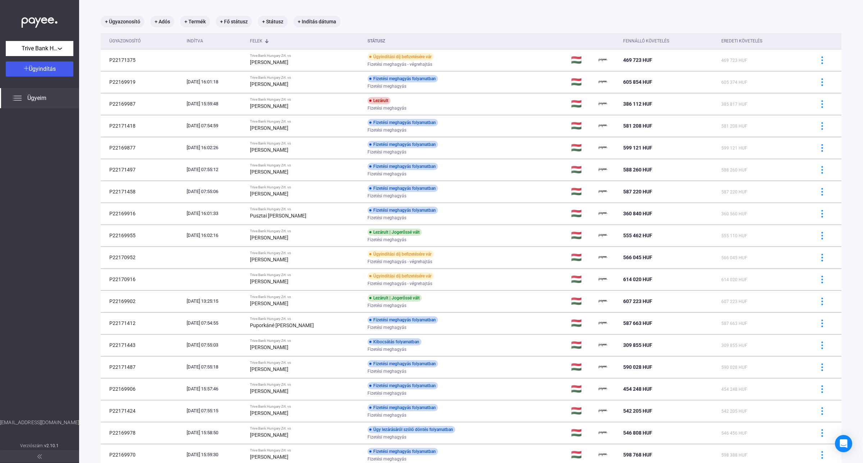
click at [279, 41] on div "Felek" at bounding box center [306, 41] width 112 height 9
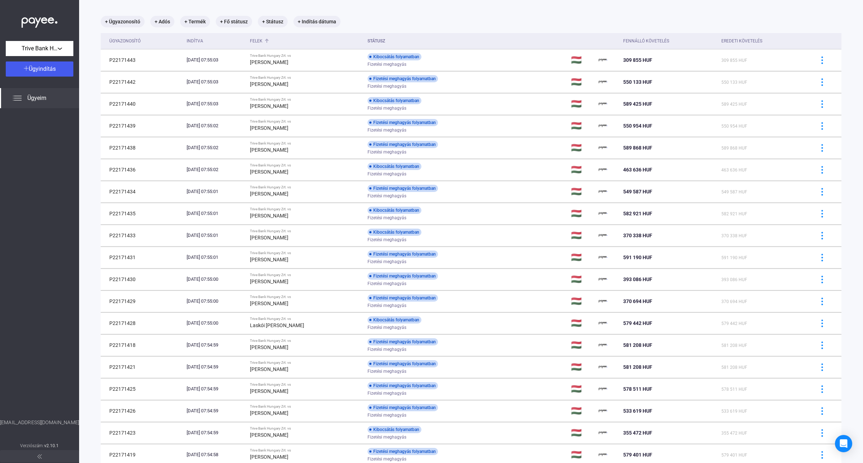
click at [269, 41] on div at bounding box center [267, 40] width 2 height 2
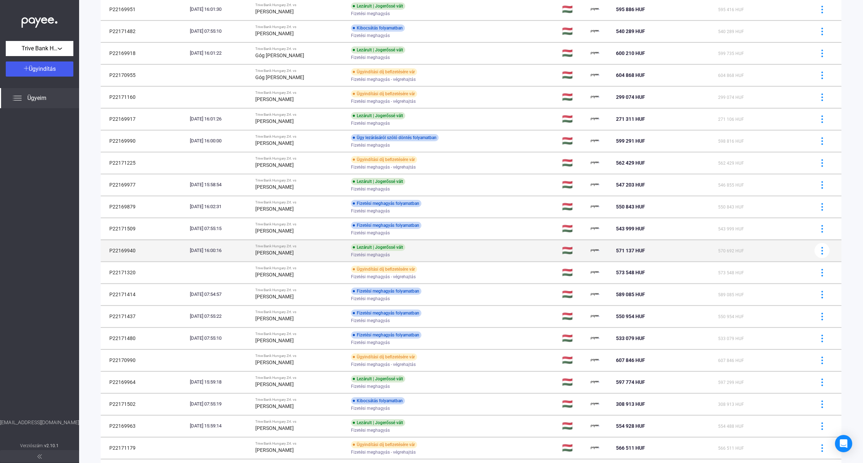
scroll to position [222, 0]
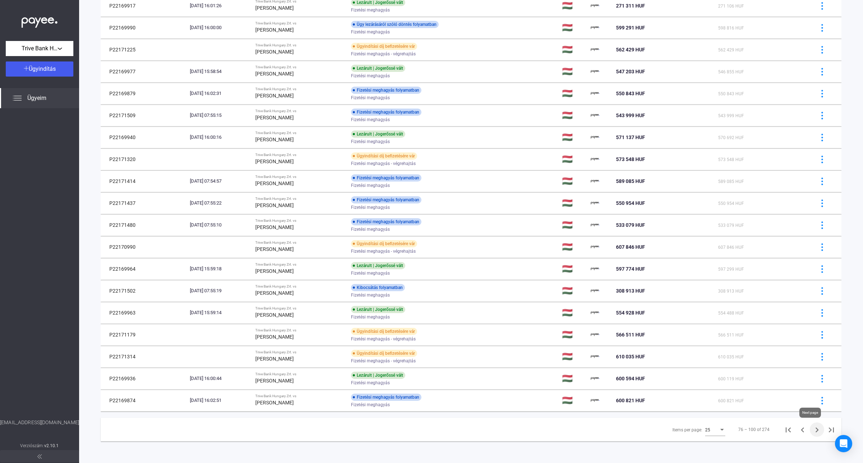
click at [812, 433] on icon "Next page" at bounding box center [817, 430] width 10 height 10
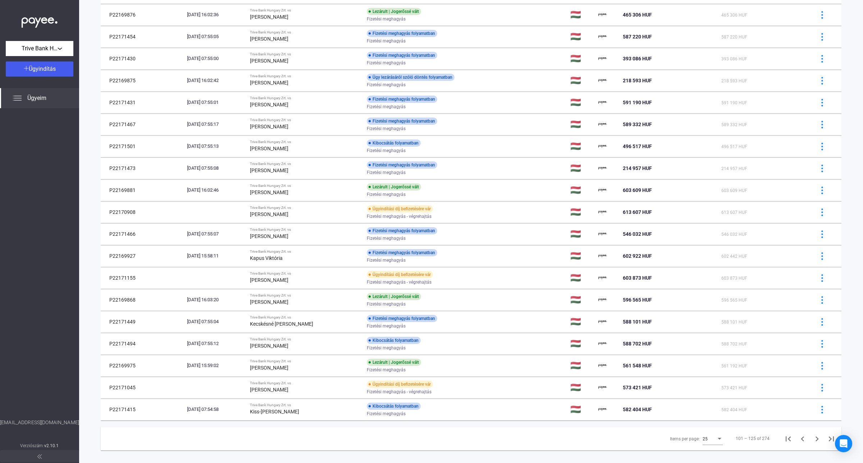
scroll to position [222, 0]
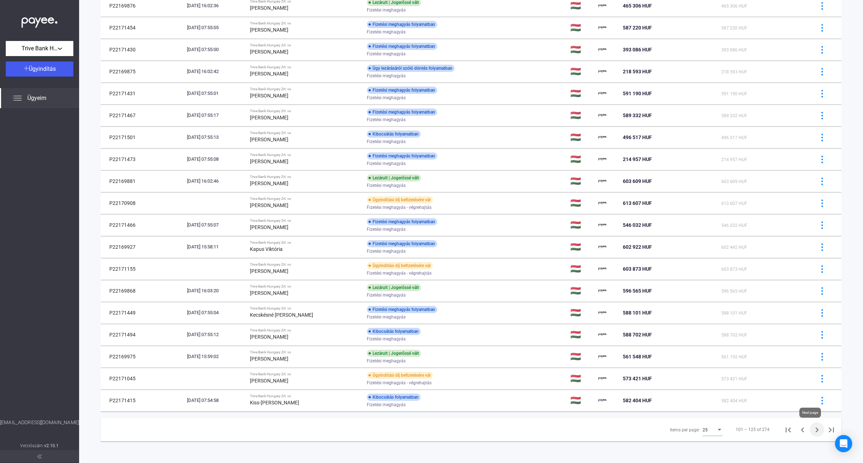
click at [812, 432] on icon "Next page" at bounding box center [817, 430] width 10 height 10
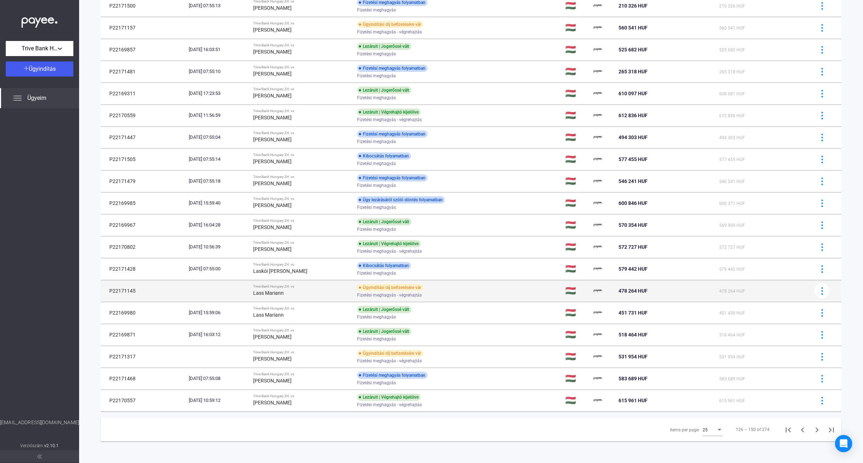
scroll to position [222, 0]
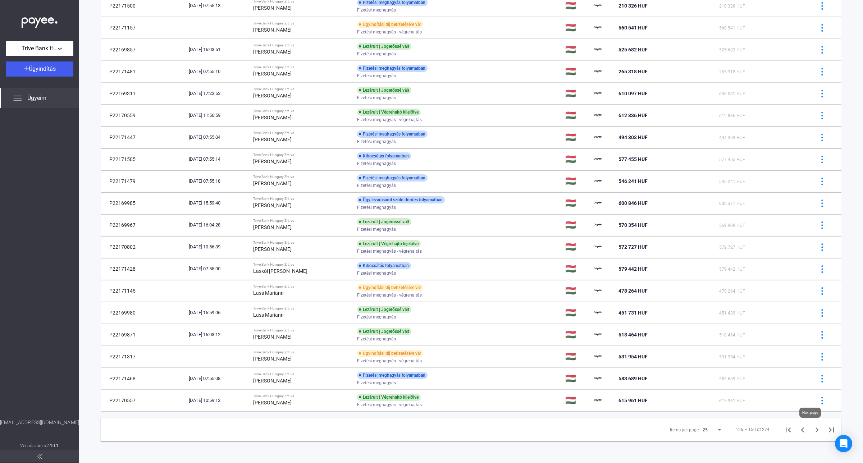
click at [812, 430] on icon "Next page" at bounding box center [817, 430] width 10 height 10
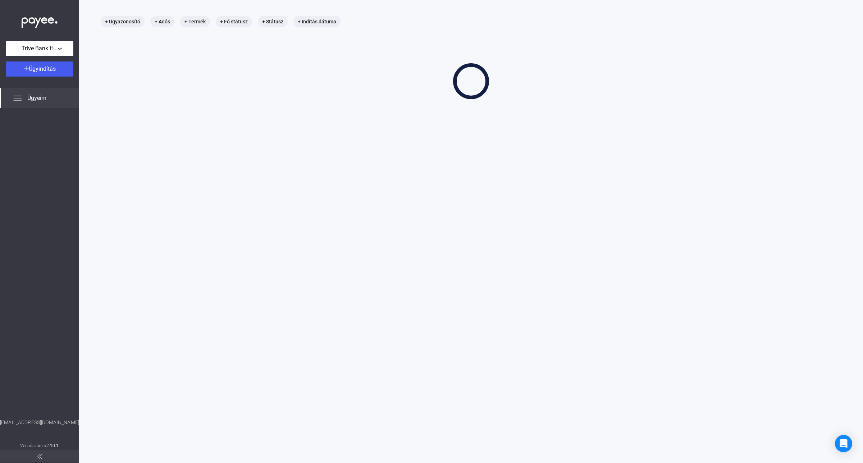
scroll to position [34, 0]
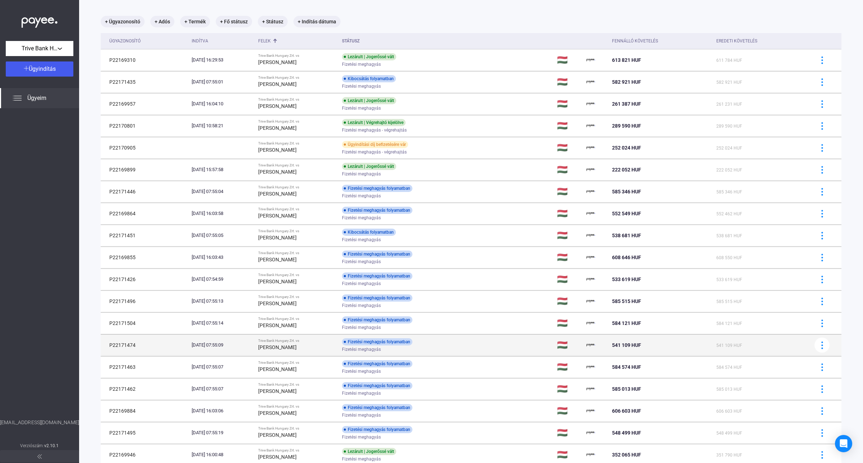
click at [317, 346] on div "[PERSON_NAME]" at bounding box center [297, 347] width 78 height 9
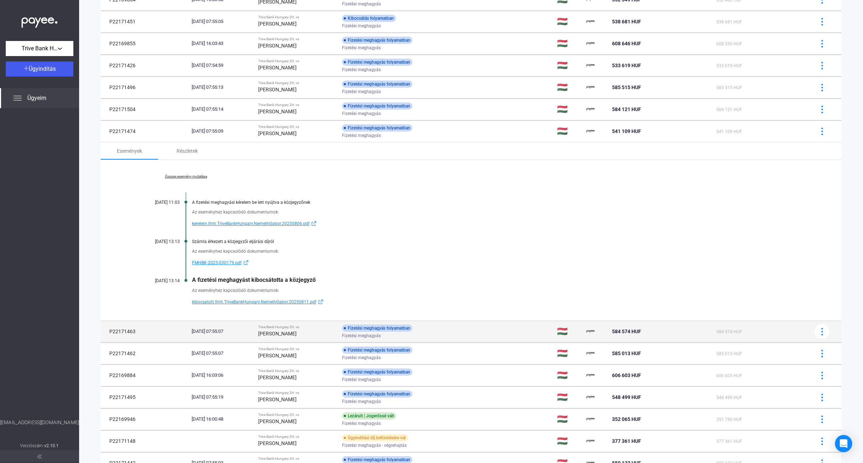
scroll to position [259, 0]
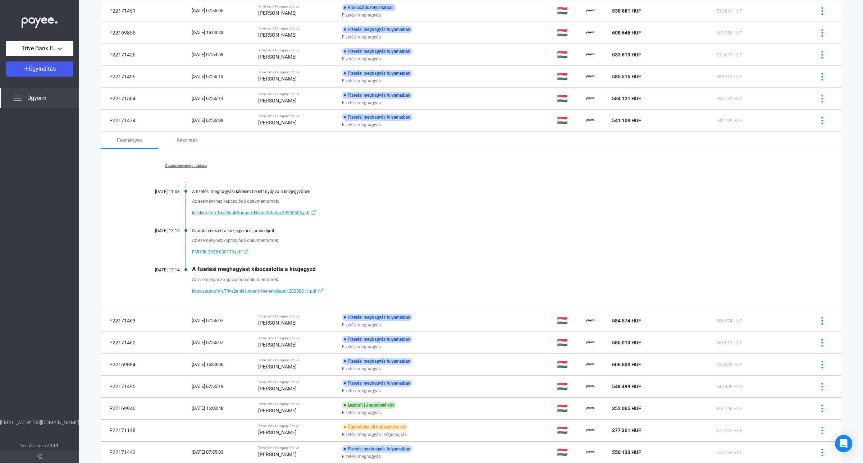
click at [263, 293] on span "kibocsatott.fmh.TriveBankHungary.NemethGabor.20250811.pdf" at bounding box center [254, 291] width 124 height 9
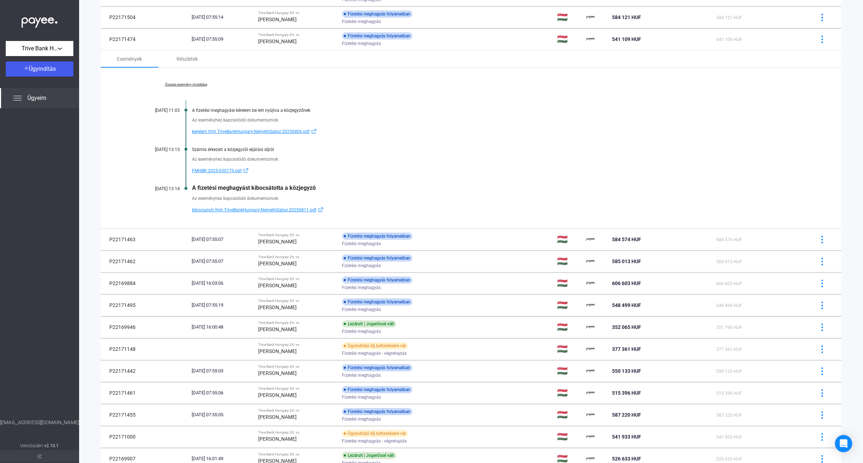
scroll to position [400, 0]
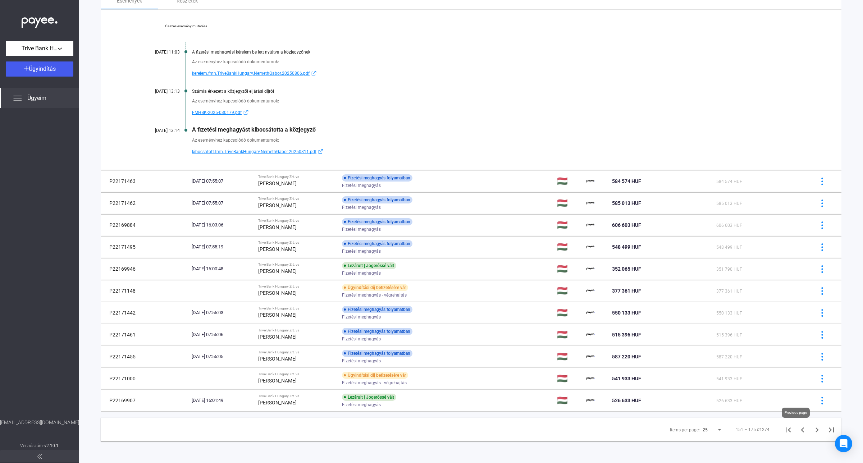
click at [798, 432] on icon "Previous page" at bounding box center [803, 430] width 10 height 10
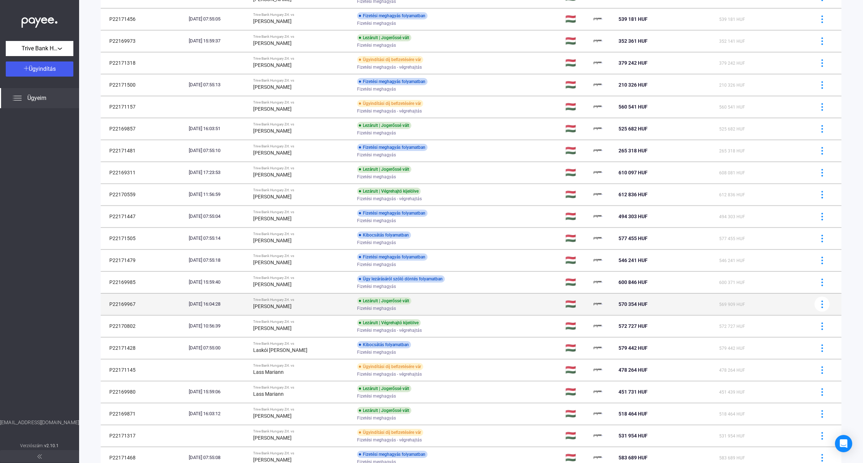
scroll to position [222, 0]
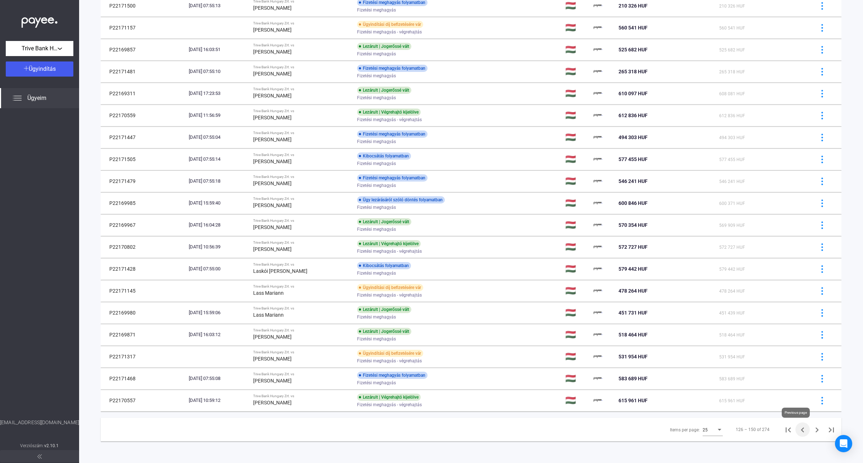
click at [798, 432] on icon "Previous page" at bounding box center [803, 430] width 10 height 10
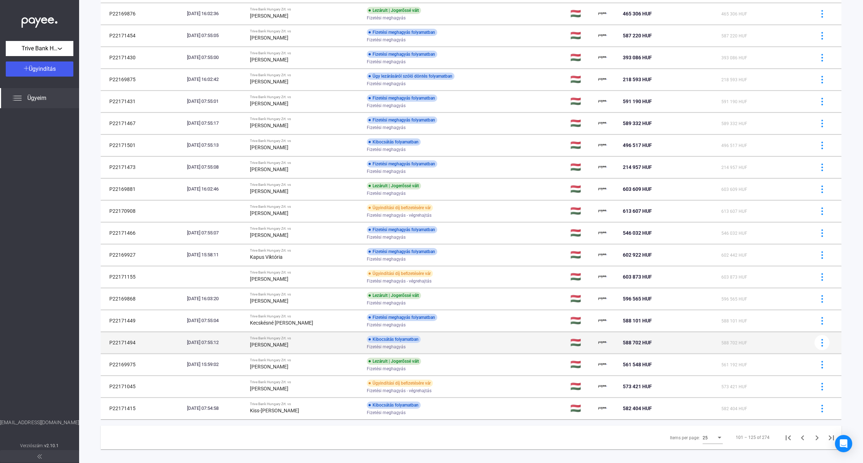
scroll to position [222, 0]
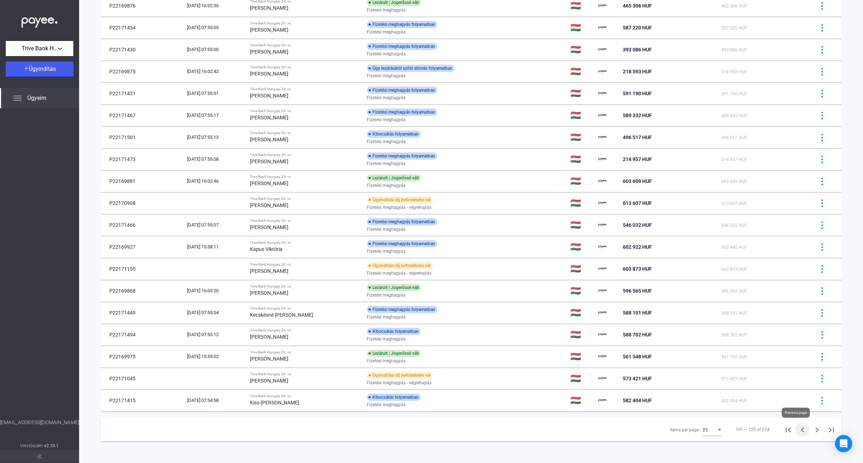
click at [799, 432] on icon "Previous page" at bounding box center [803, 430] width 10 height 10
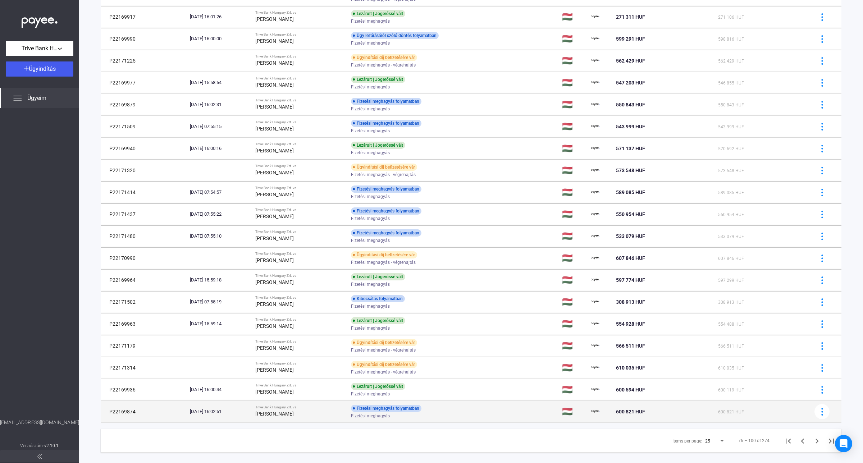
scroll to position [214, 0]
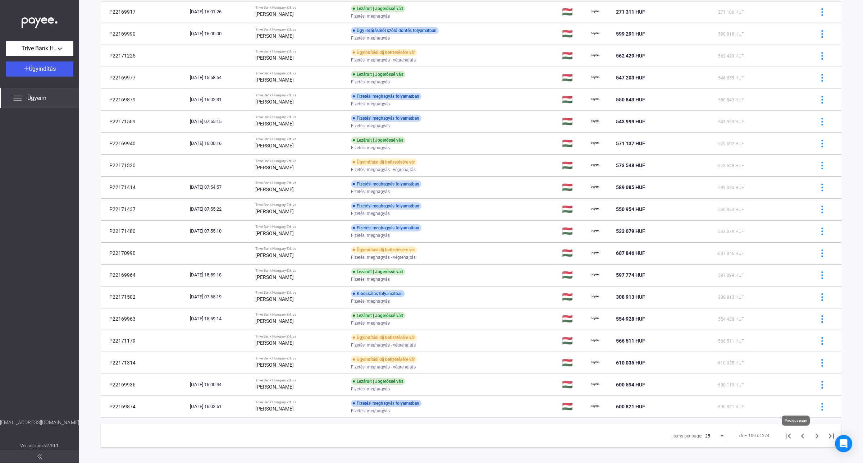
click at [801, 438] on icon "Previous page" at bounding box center [802, 436] width 3 height 5
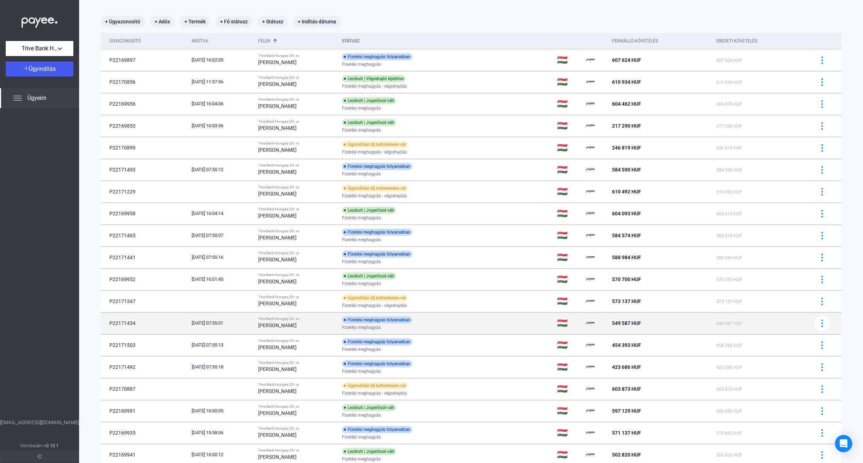
click at [297, 324] on strong "[PERSON_NAME]" at bounding box center [277, 326] width 38 height 6
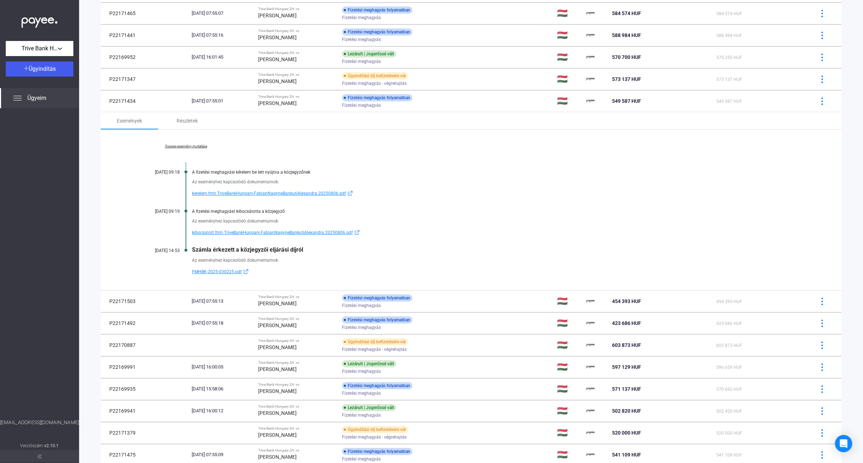
scroll to position [259, 0]
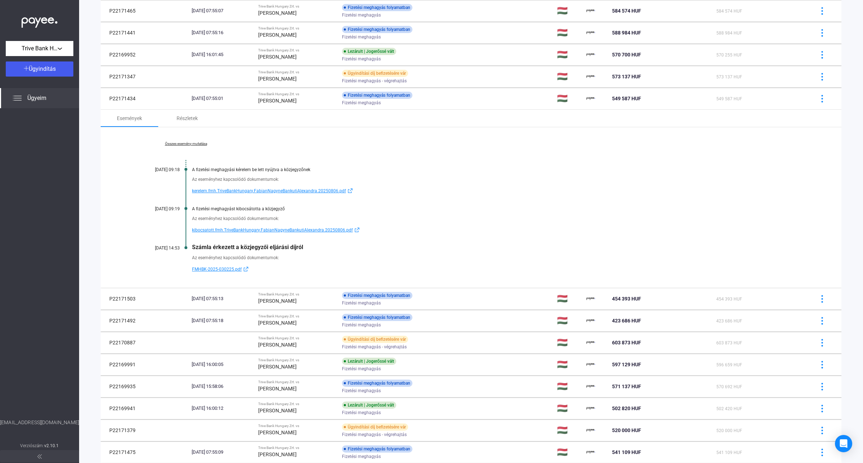
click at [191, 146] on link "Összes esemény mutatása" at bounding box center [186, 144] width 99 height 4
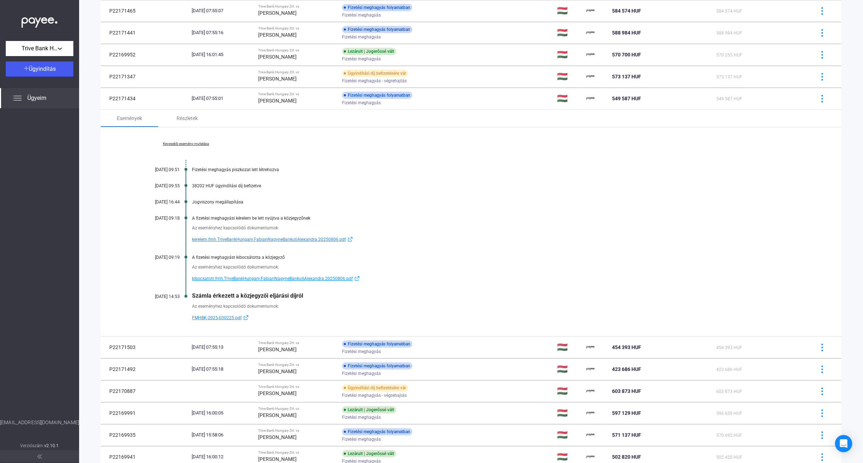
click at [221, 281] on span "kibocsatott.fmh.TriveBankHungary.FabianNagyneBankutiAlexandra.20250806.pdf" at bounding box center [272, 278] width 161 height 9
